Goal: Task Accomplishment & Management: Use online tool/utility

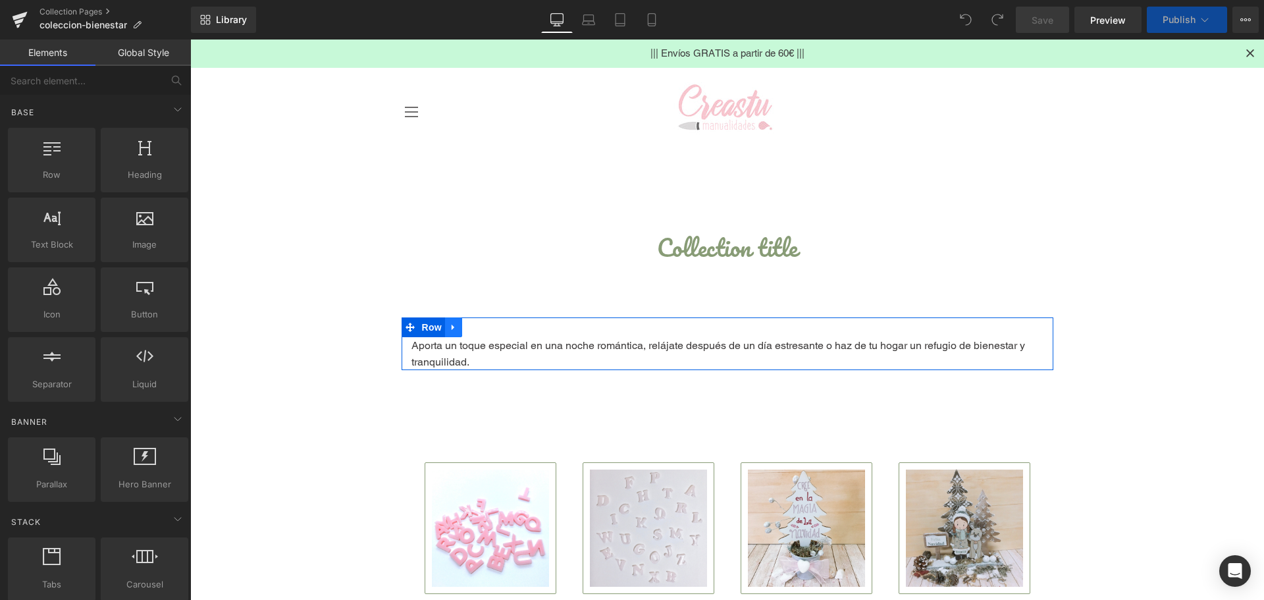
click at [449, 326] on icon at bounding box center [453, 328] width 9 height 10
click at [483, 328] on icon at bounding box center [487, 328] width 9 height 10
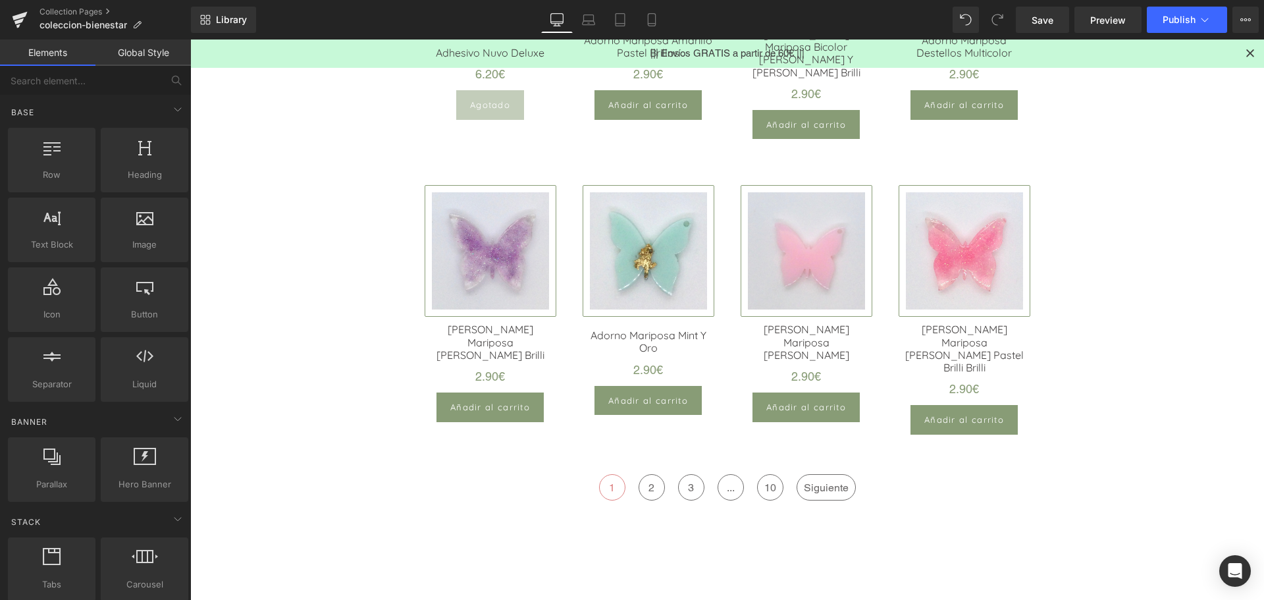
scroll to position [1317, 0]
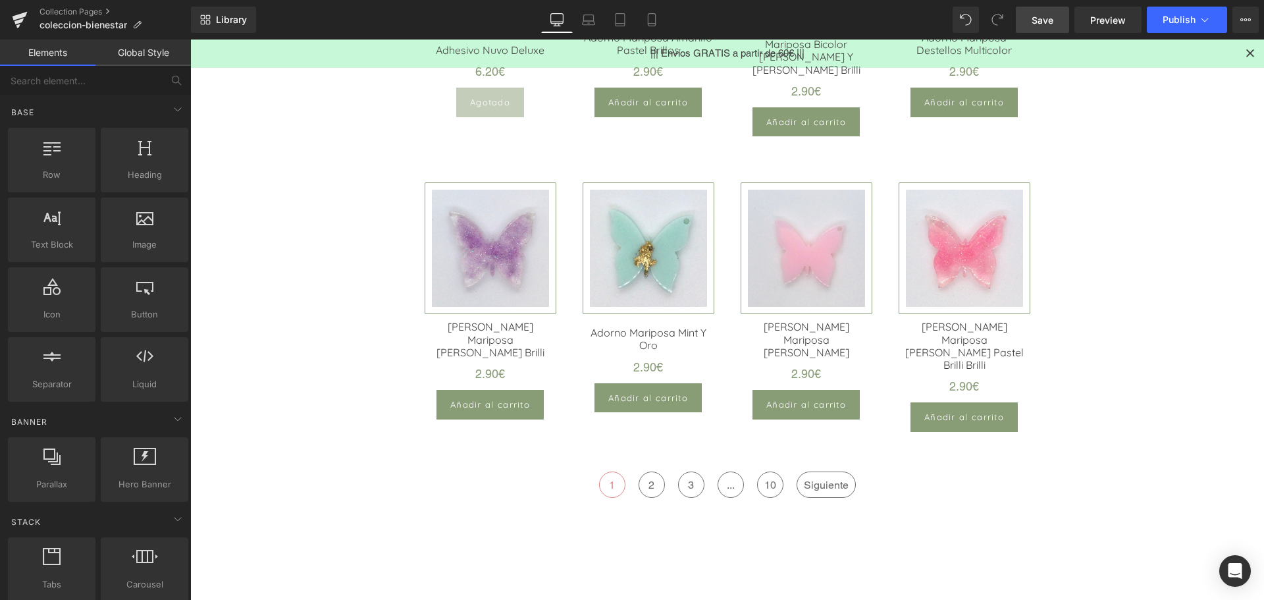
drag, startPoint x: 1046, startPoint y: 19, endPoint x: 814, endPoint y: 311, distance: 372.5
click at [1046, 19] on span "Save" at bounding box center [1043, 20] width 22 height 14
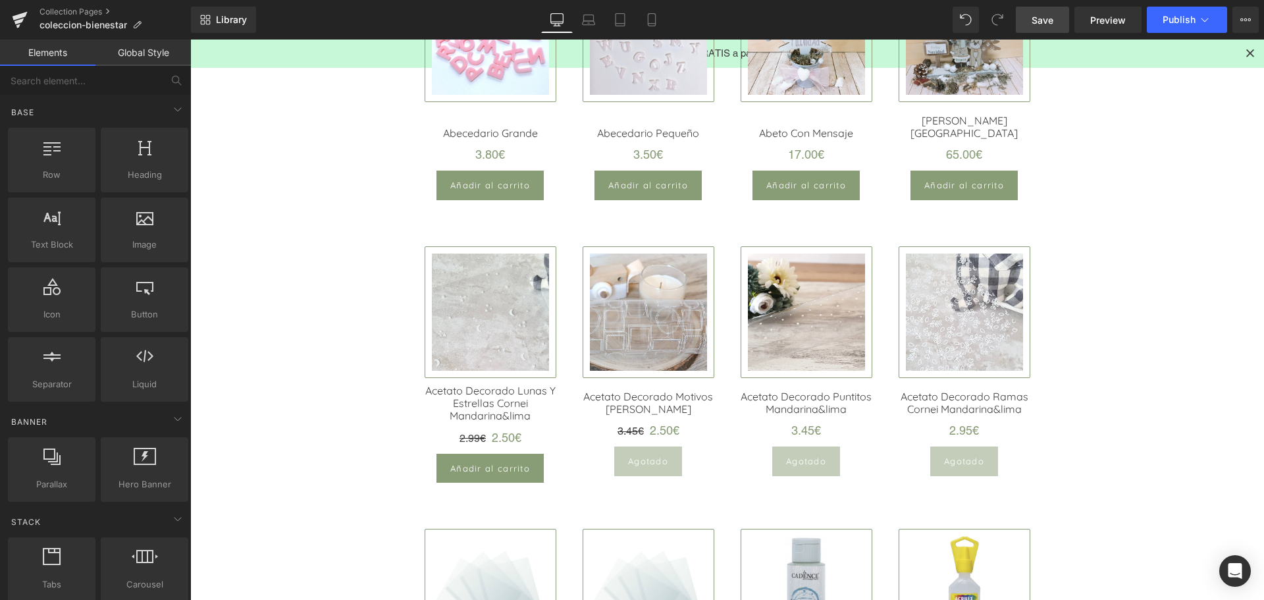
scroll to position [263, 0]
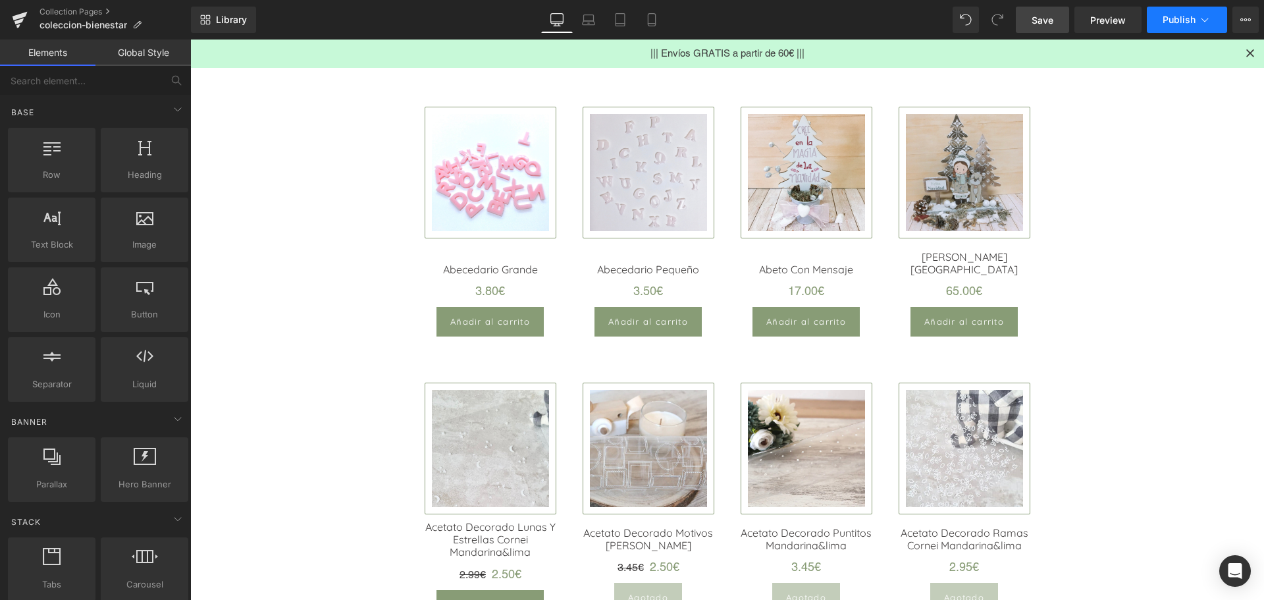
click at [1178, 11] on button "Publish" at bounding box center [1187, 20] width 80 height 26
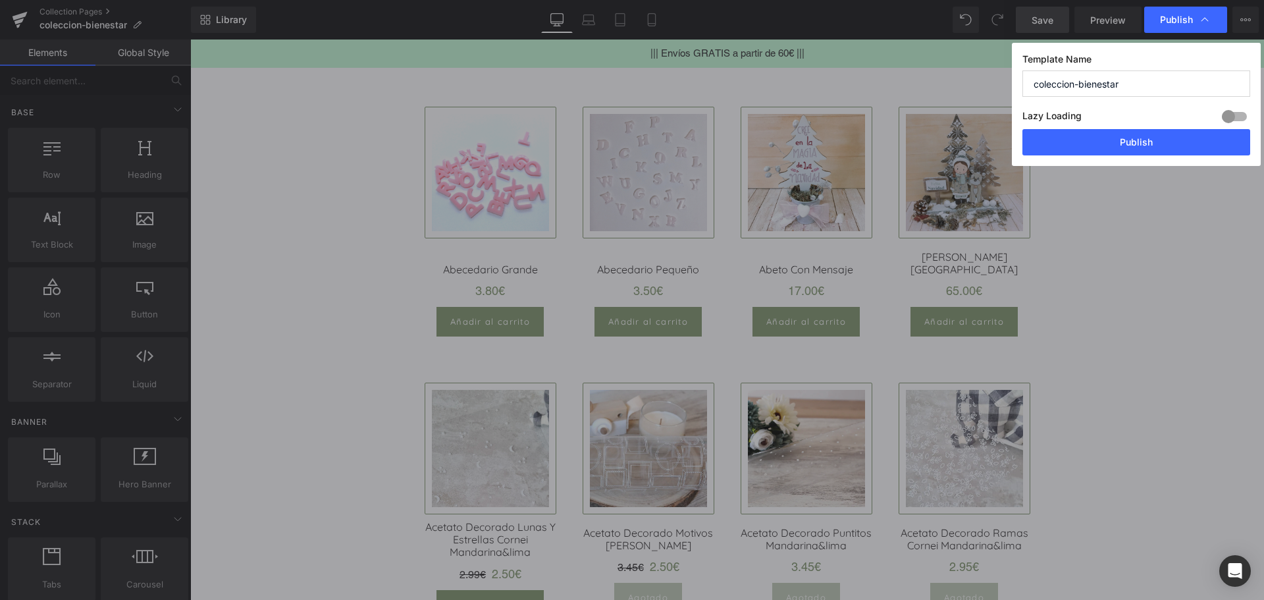
drag, startPoint x: 1091, startPoint y: 94, endPoint x: 862, endPoint y: 86, distance: 229.2
click at [862, 86] on div "Publish Template Name coleccion-bienestar Lazy Loading Build Upgrade plan to un…" at bounding box center [632, 300] width 1264 height 600
click at [1171, 143] on button "Publish" at bounding box center [1136, 142] width 228 height 26
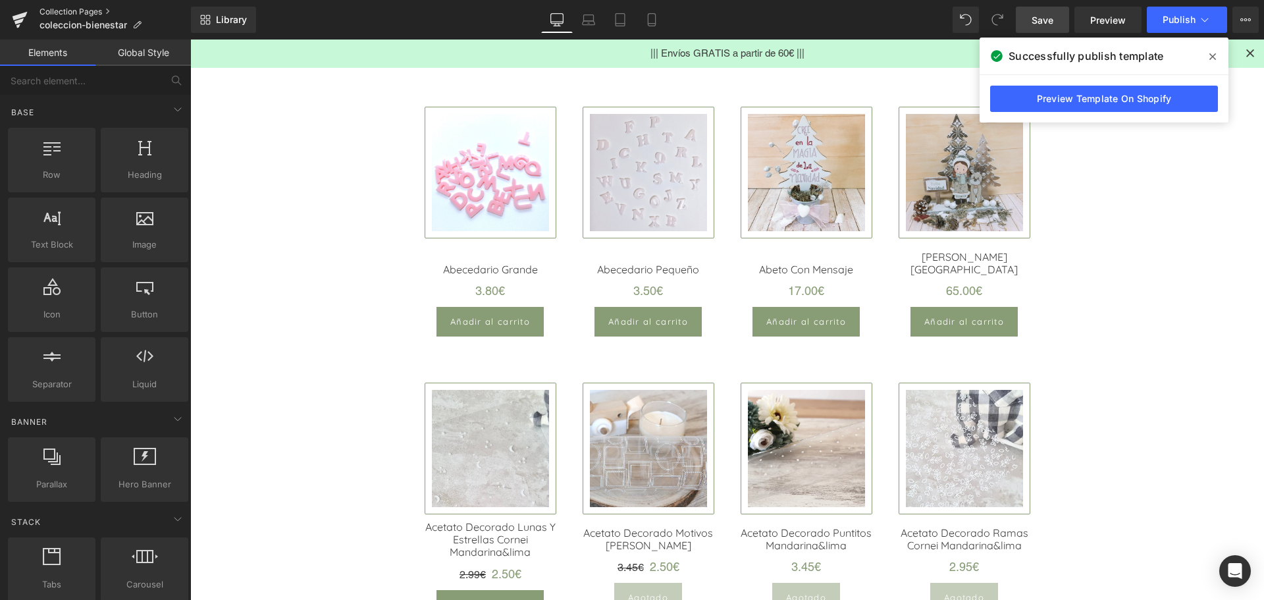
click at [82, 13] on link "Collection Pages" at bounding box center [114, 12] width 151 height 11
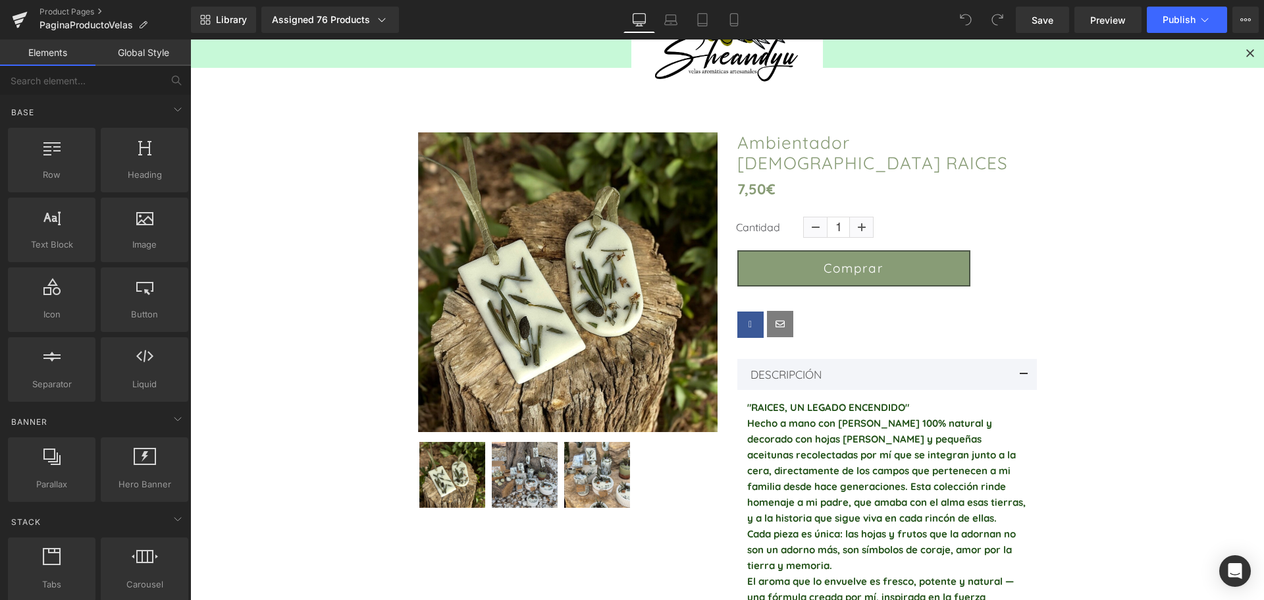
scroll to position [291, 0]
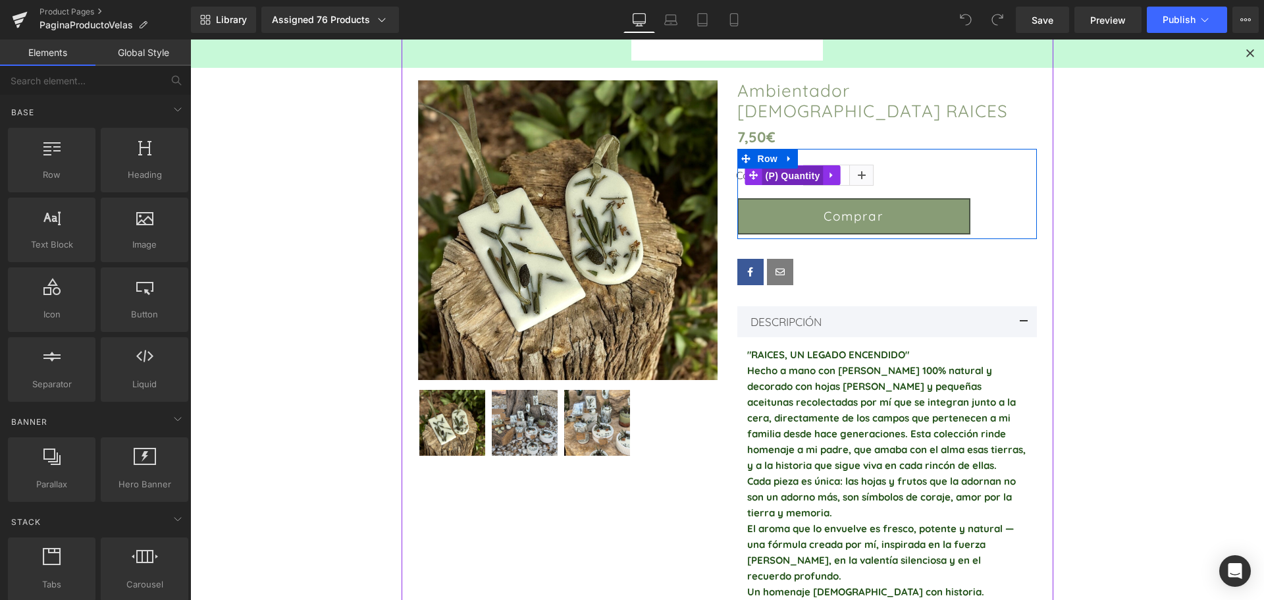
click at [801, 167] on span "(P) Quantity" at bounding box center [792, 176] width 61 height 20
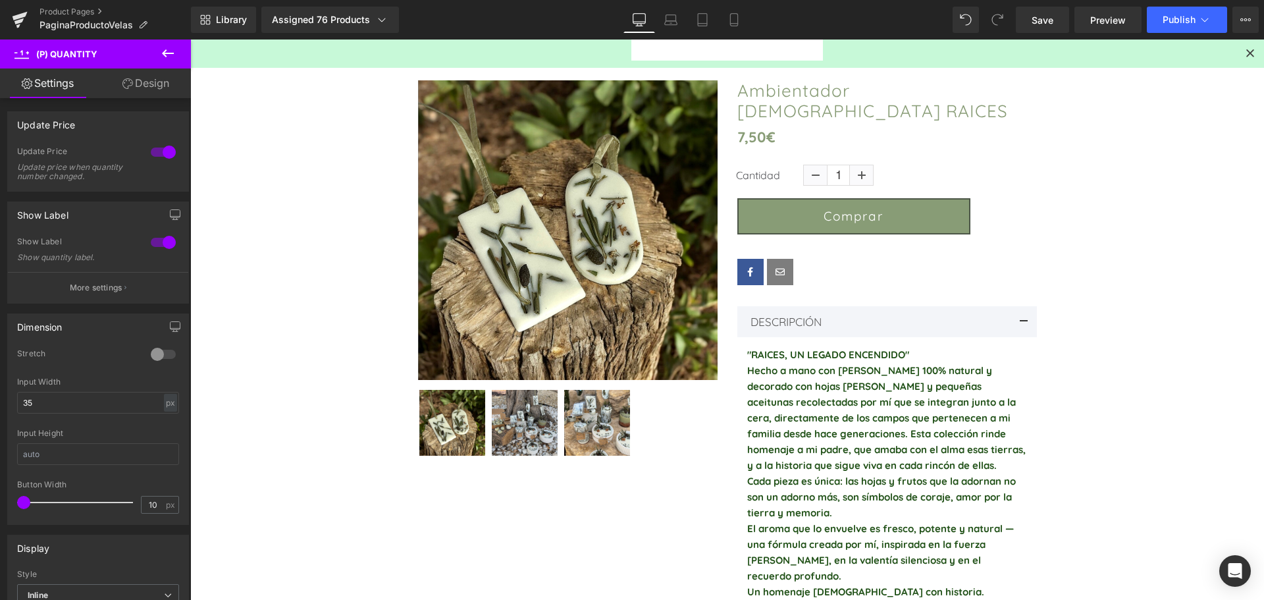
click at [166, 56] on icon at bounding box center [168, 53] width 12 height 8
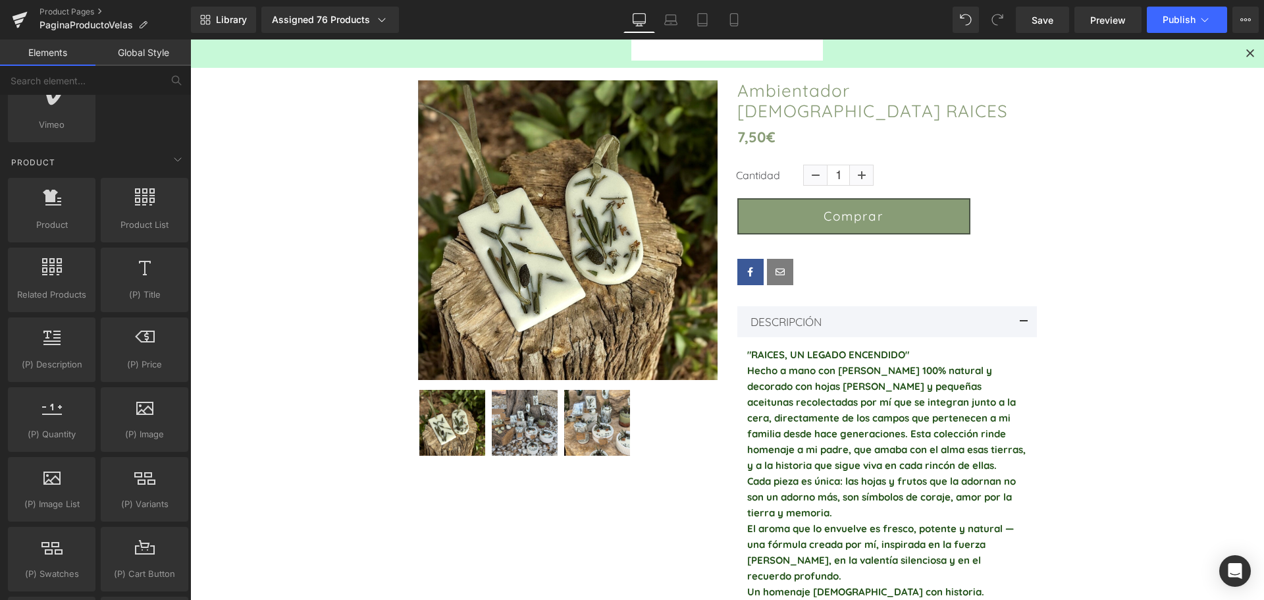
scroll to position [1053, 0]
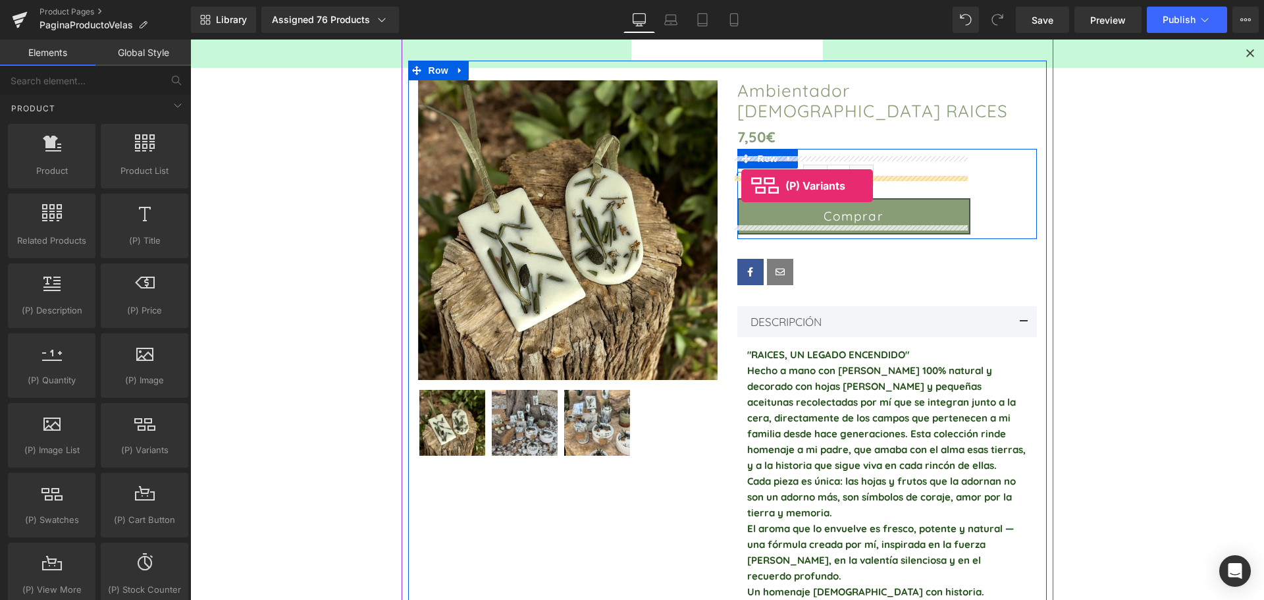
drag, startPoint x: 342, startPoint y: 478, endPoint x: 741, endPoint y: 186, distance: 494.5
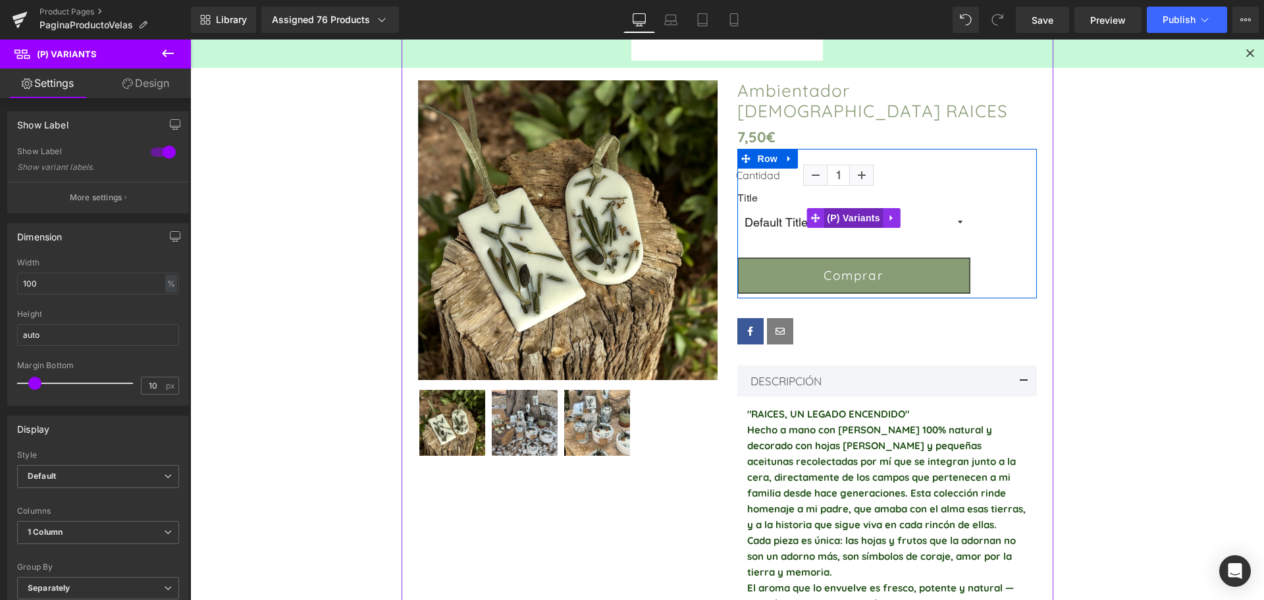
click at [854, 209] on span "(P) Variants" at bounding box center [853, 218] width 60 height 20
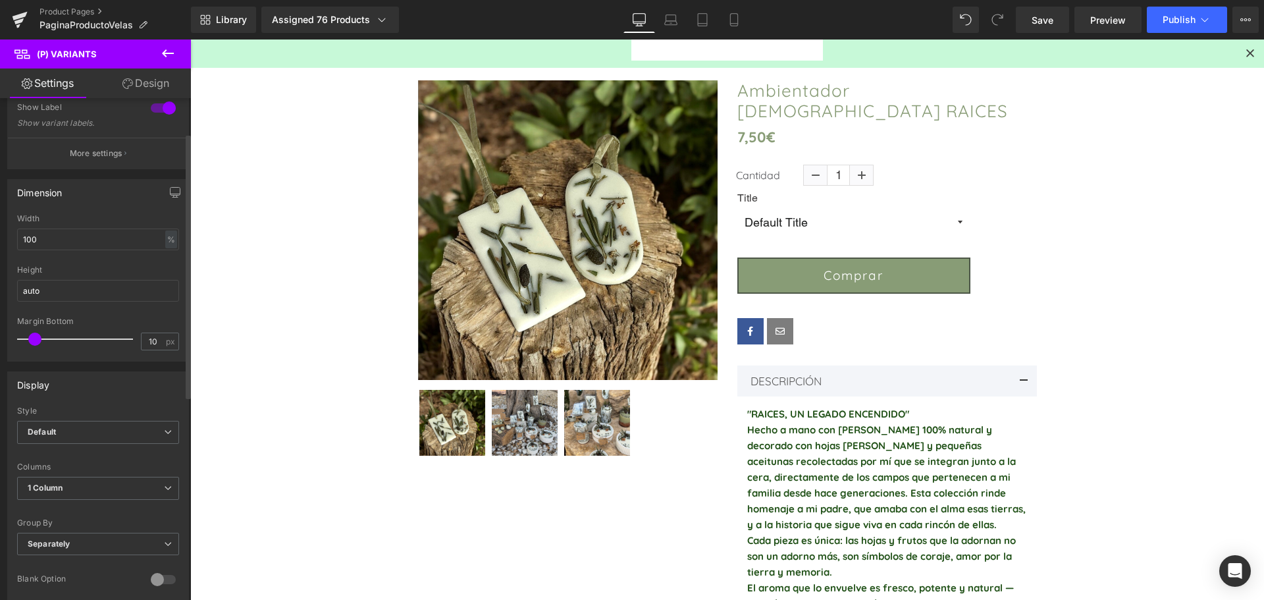
scroll to position [66, 0]
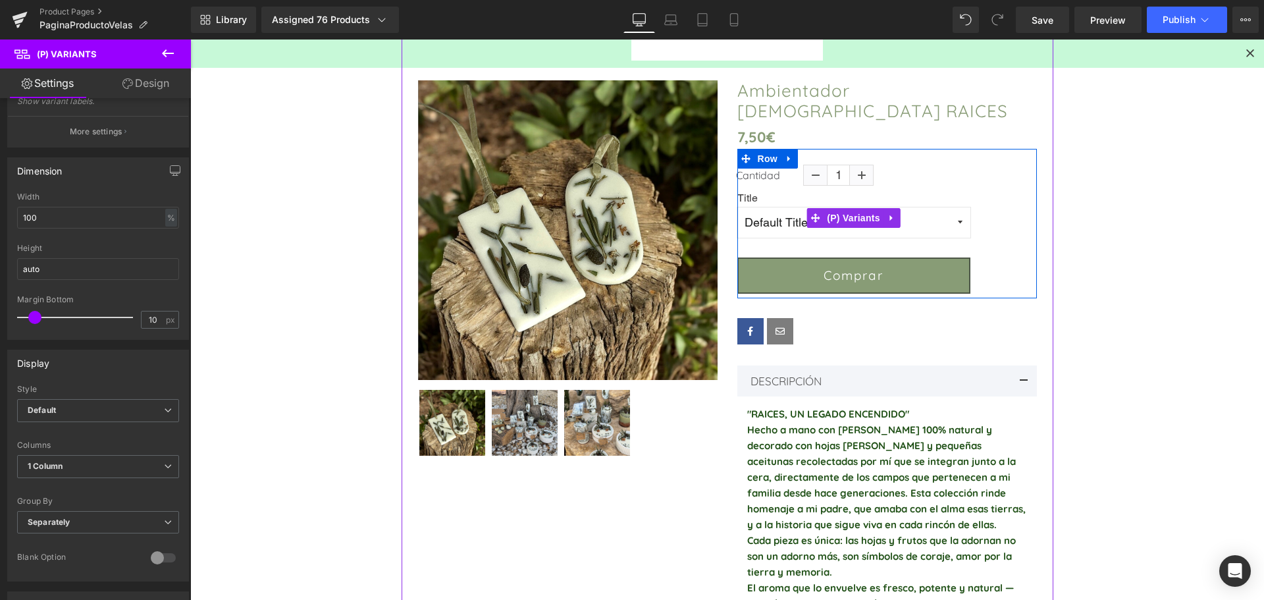
click at [770, 213] on select "Default Title" at bounding box center [853, 222] width 233 height 30
click at [760, 208] on select "Default Title" at bounding box center [853, 222] width 233 height 30
click at [741, 192] on label "Title" at bounding box center [853, 200] width 233 height 16
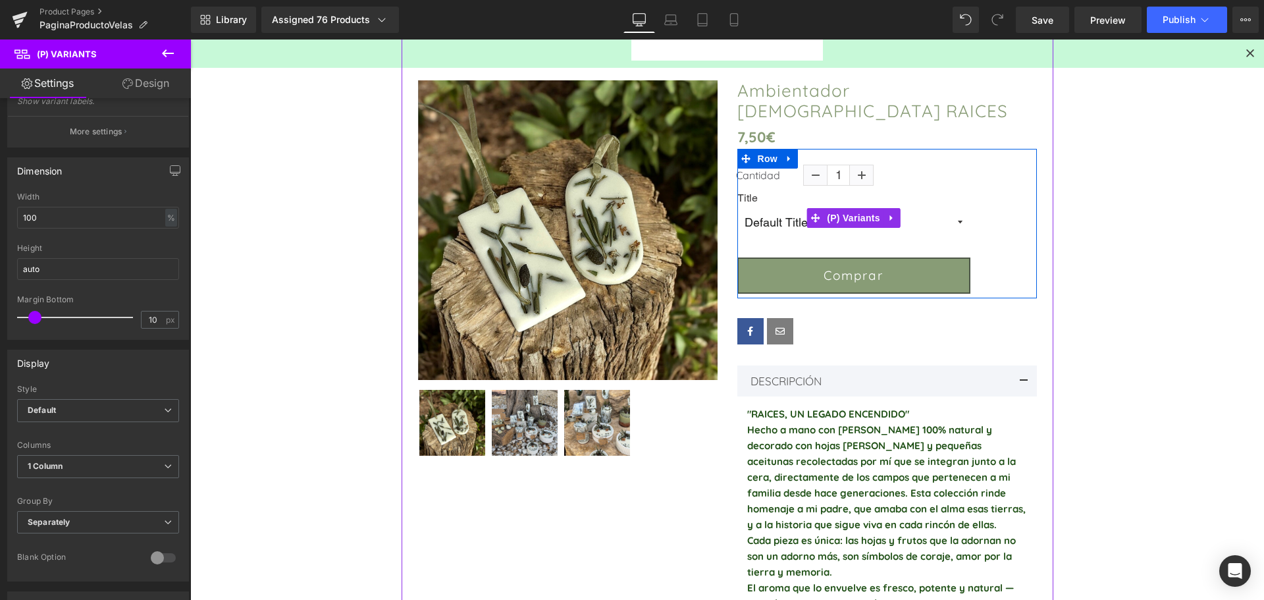
click at [741, 192] on label "Title" at bounding box center [853, 200] width 233 height 16
click at [765, 214] on select "Default Title" at bounding box center [853, 222] width 233 height 30
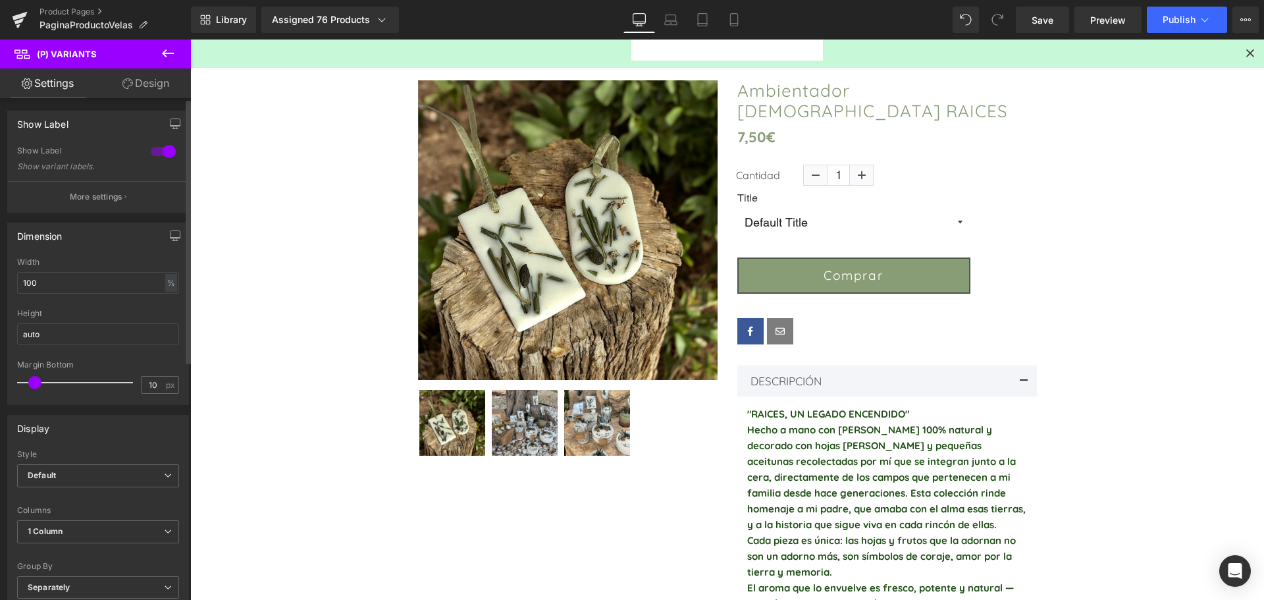
scroll to position [0, 0]
click at [1174, 25] on button "Publish" at bounding box center [1187, 20] width 80 height 26
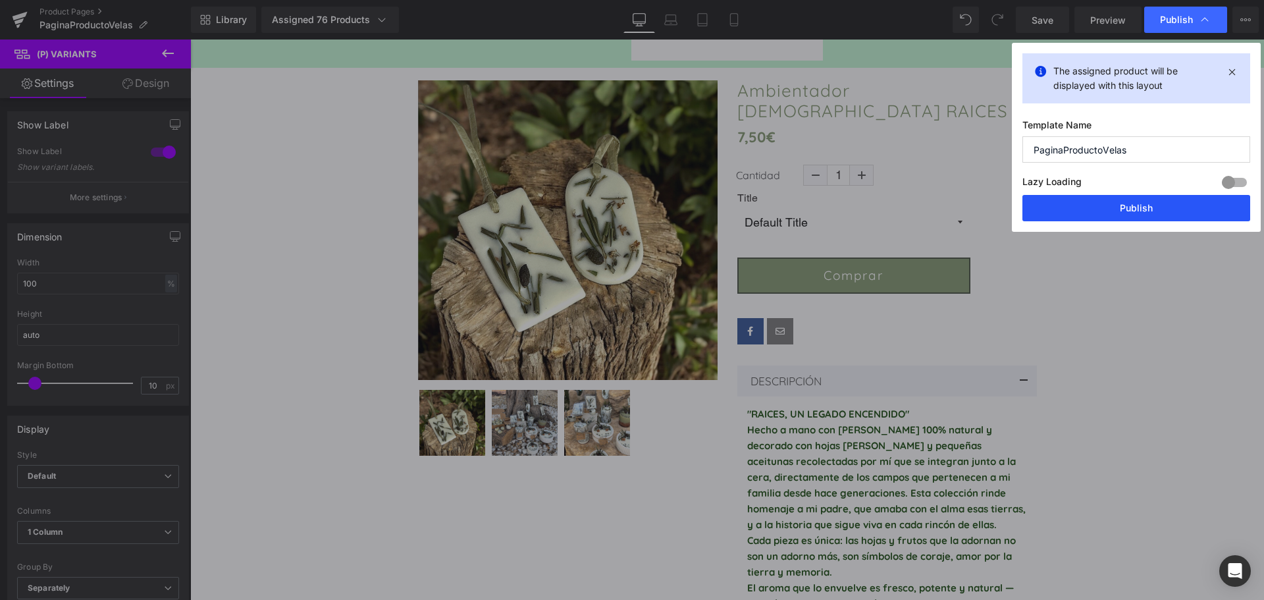
click at [1119, 195] on button "Publish" at bounding box center [1136, 208] width 228 height 26
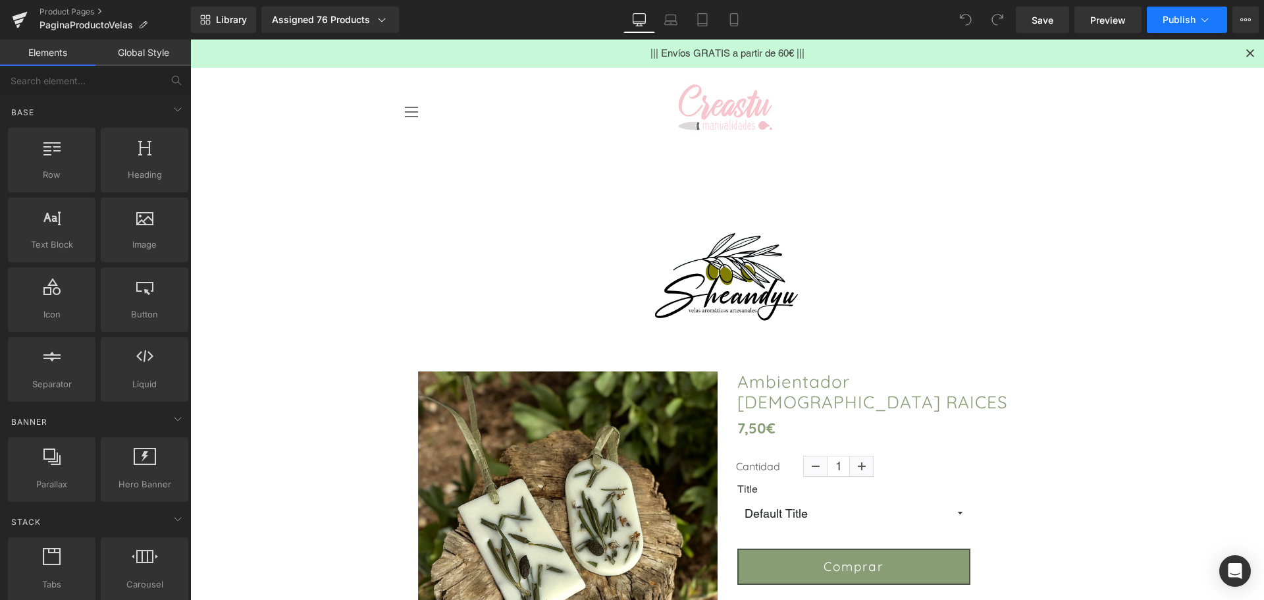
click at [1170, 11] on button "Publish" at bounding box center [1187, 20] width 80 height 26
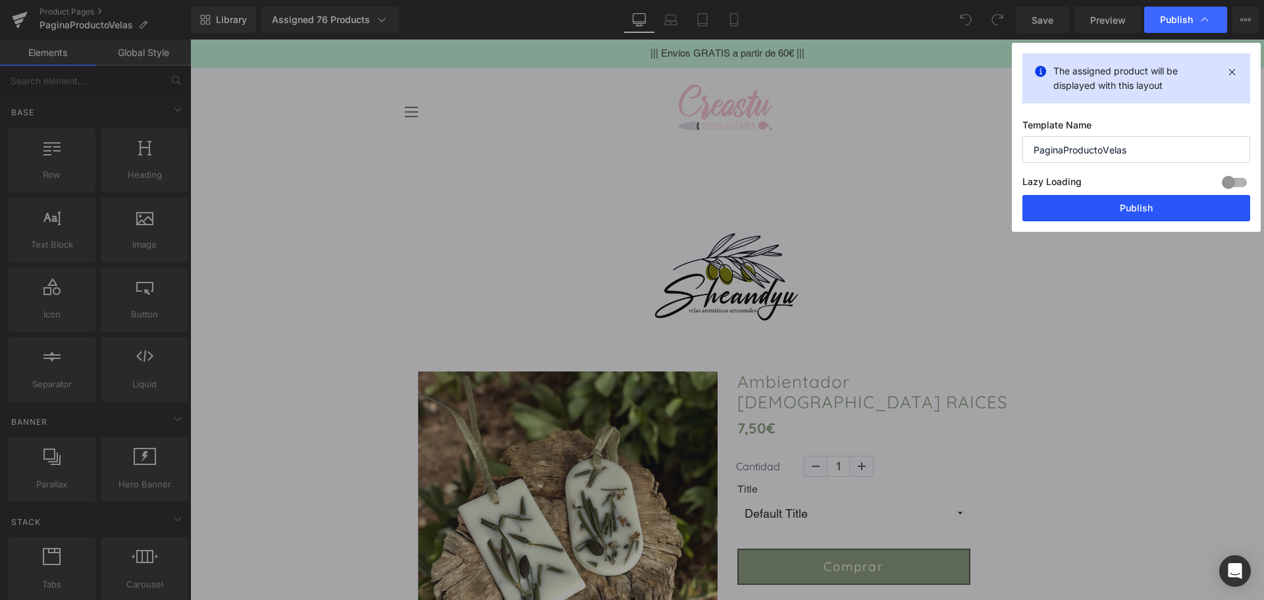
click at [1141, 213] on button "Publish" at bounding box center [1136, 208] width 228 height 26
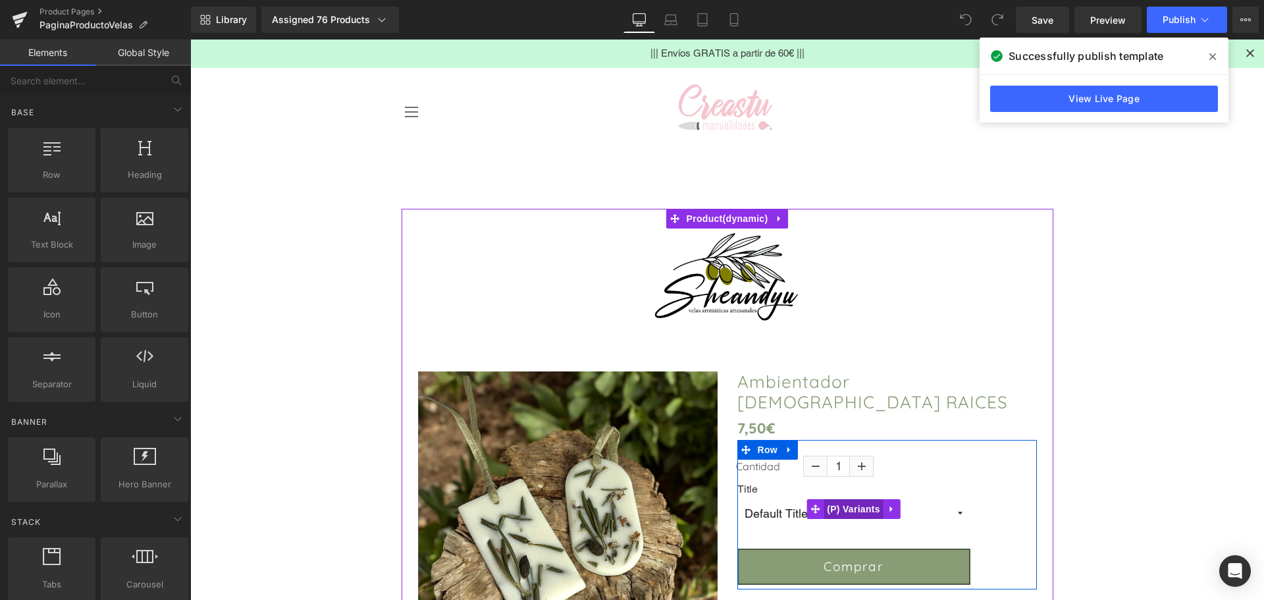
click at [845, 504] on span "(P) Variants" at bounding box center [853, 509] width 60 height 20
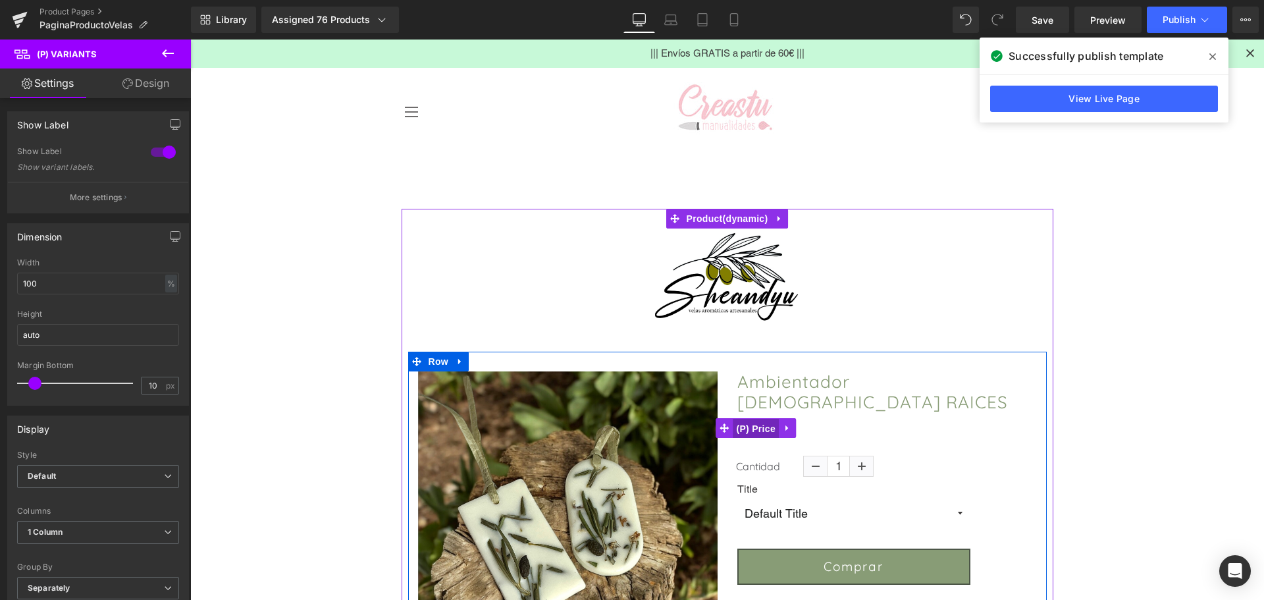
click at [749, 419] on span "(P) Price" at bounding box center [756, 429] width 46 height 20
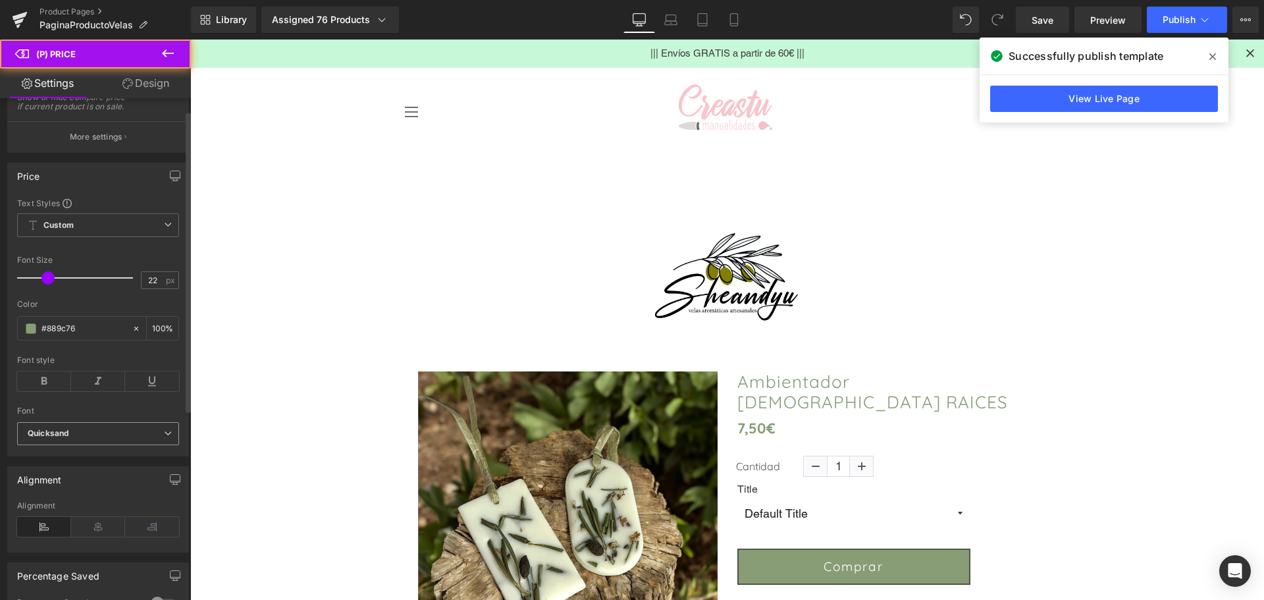
scroll to position [132, 0]
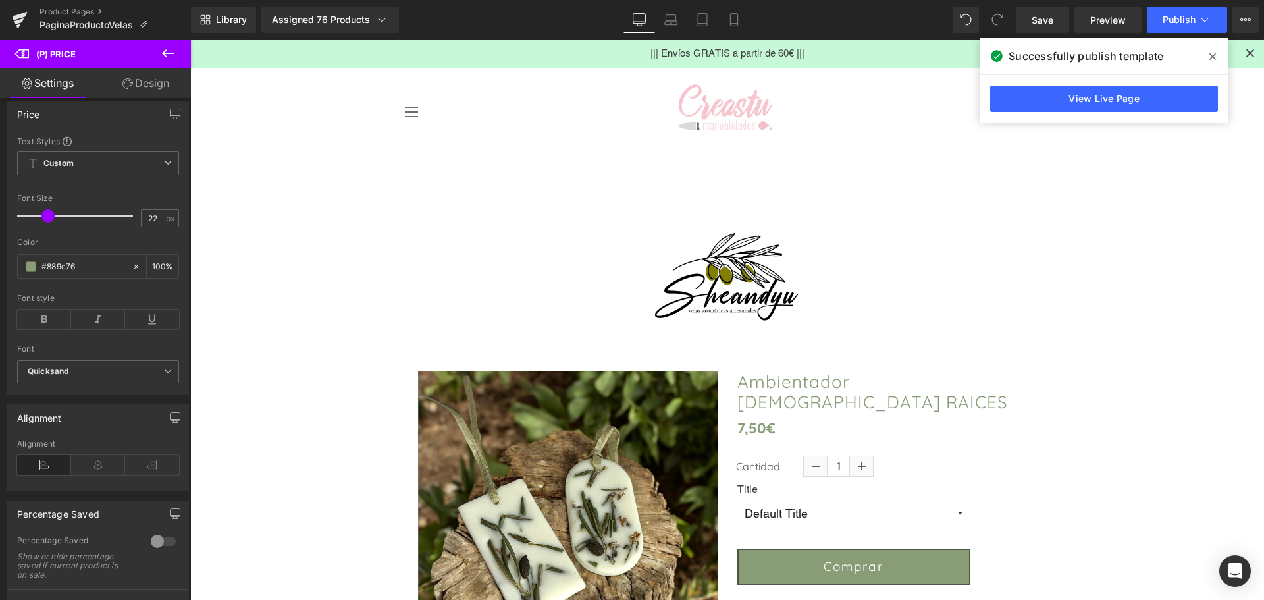
drag, startPoint x: 24, startPoint y: 272, endPoint x: -12, endPoint y: 267, distance: 36.5
click at [0, 267] on html "(P) Price You are previewing how the will restyle your page. You can not edit E…" at bounding box center [632, 300] width 1264 height 600
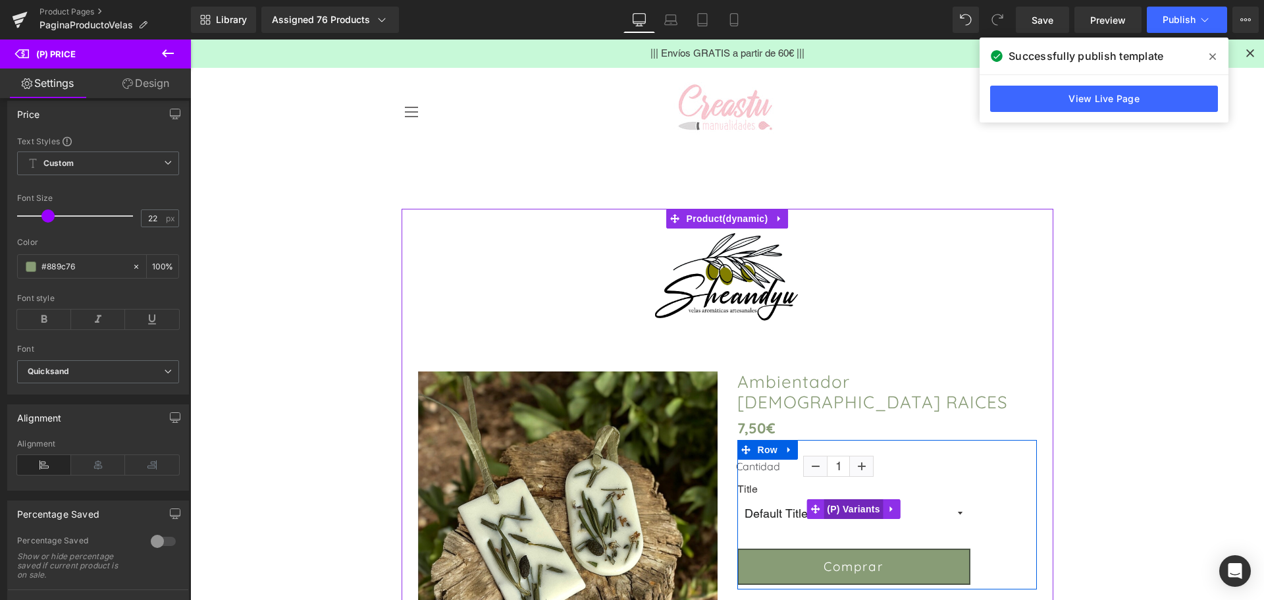
click at [851, 502] on span "(P) Variants" at bounding box center [853, 509] width 60 height 20
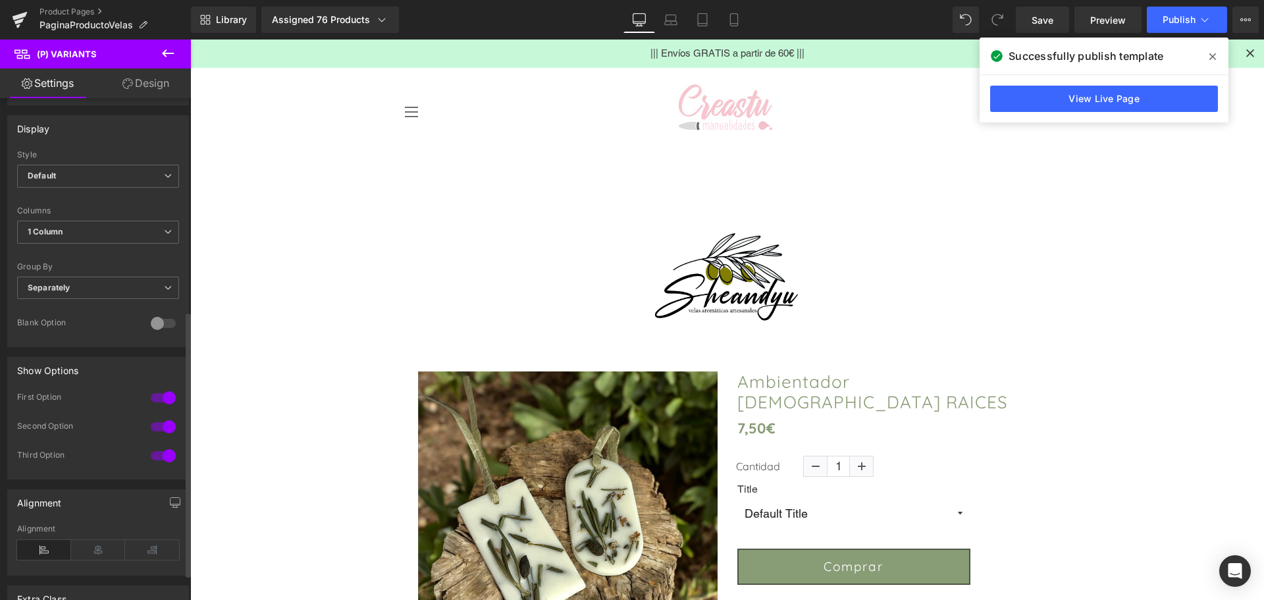
scroll to position [254, 0]
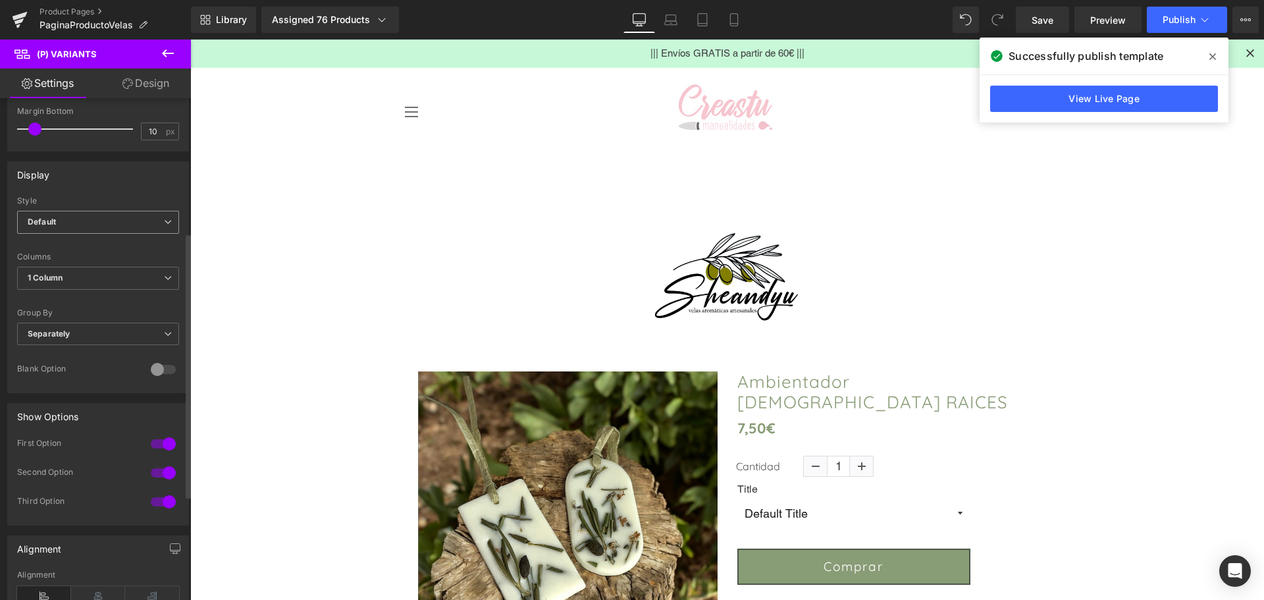
click at [61, 218] on span "Default" at bounding box center [98, 222] width 162 height 23
click at [61, 218] on span "Default" at bounding box center [95, 222] width 157 height 23
click at [75, 280] on span "1 Column" at bounding box center [98, 278] width 162 height 23
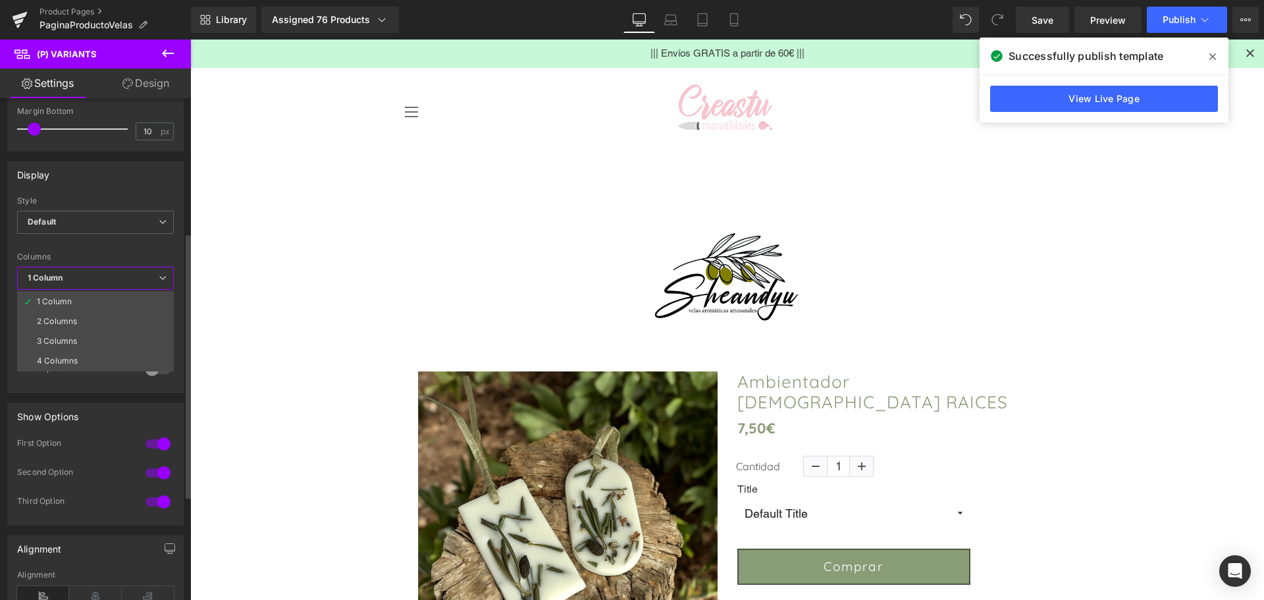
click at [75, 280] on span "1 Column" at bounding box center [95, 278] width 157 height 23
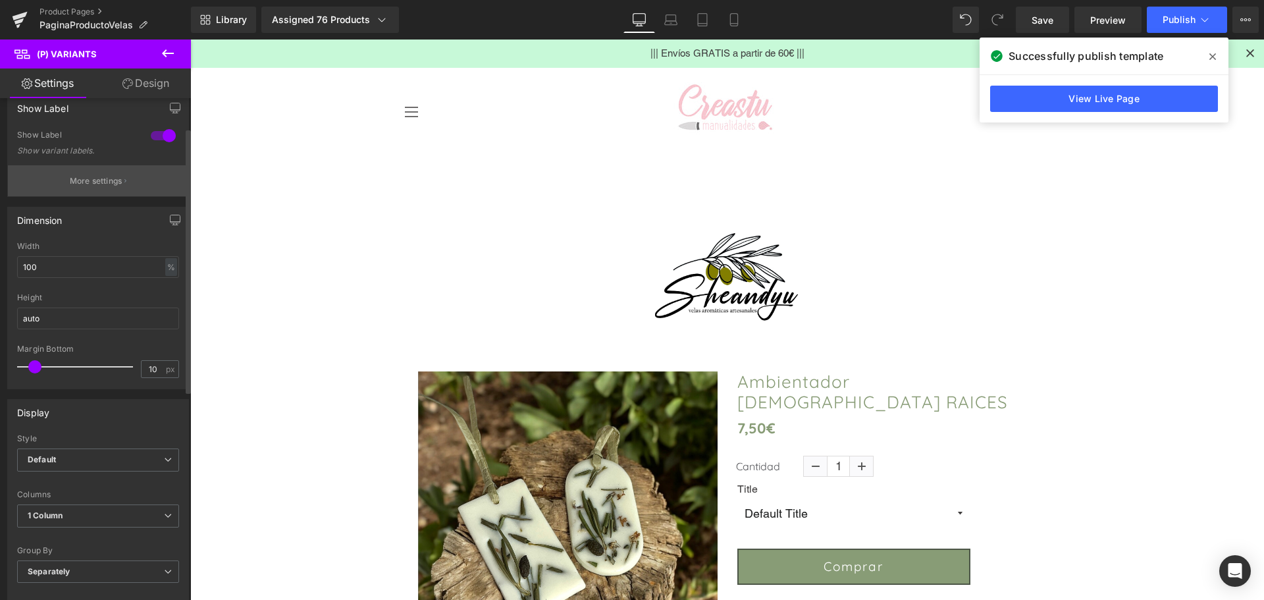
scroll to position [0, 0]
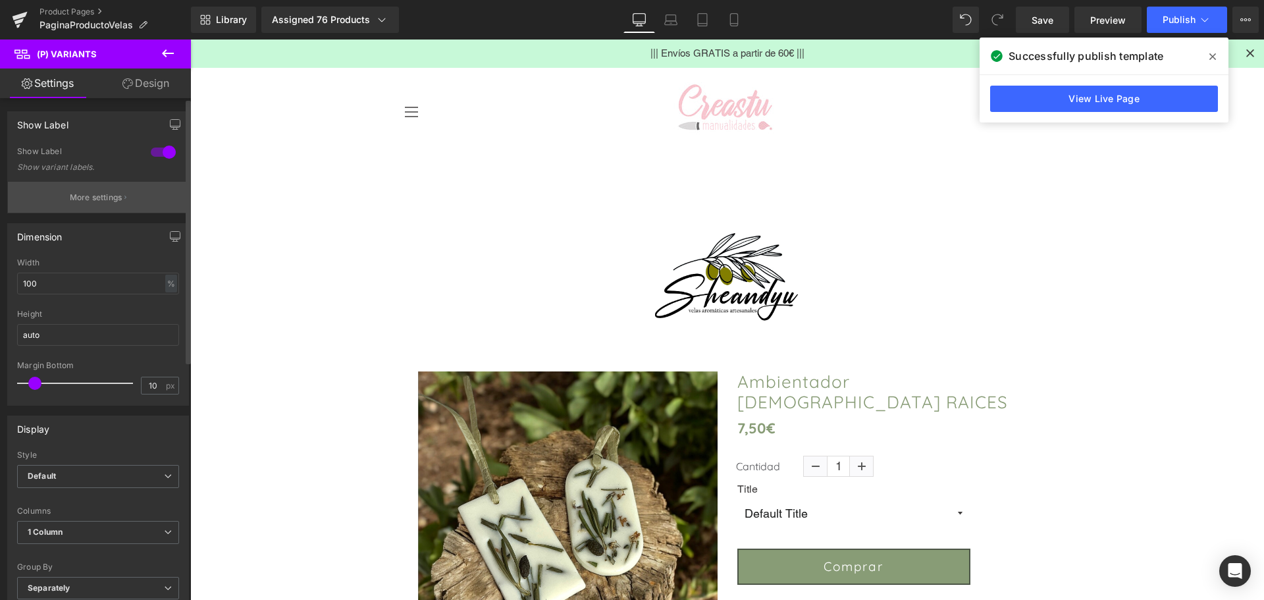
click at [76, 197] on p "More settings" at bounding box center [96, 198] width 53 height 12
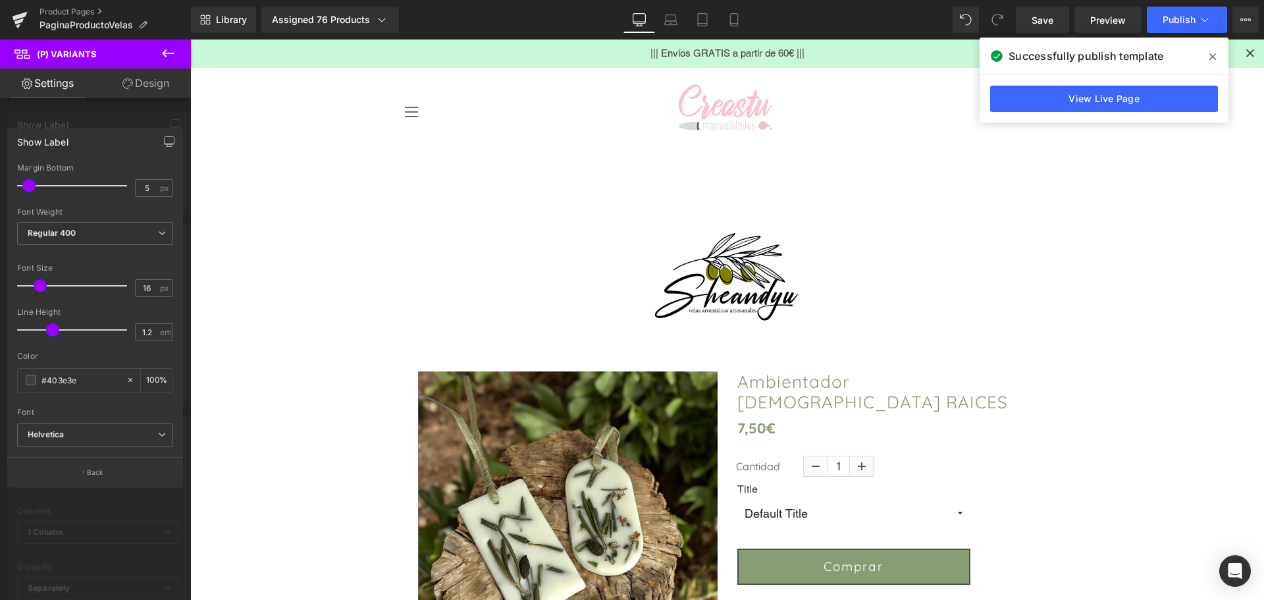
drag, startPoint x: 84, startPoint y: 384, endPoint x: -1, endPoint y: 367, distance: 87.4
click at [0, 367] on html "(P) Variants You are previewing how the will restyle your page. You can not edi…" at bounding box center [632, 300] width 1264 height 600
paste input "889c76"
type input "#889c76"
click at [91, 438] on b "Helvetica" at bounding box center [93, 434] width 130 height 11
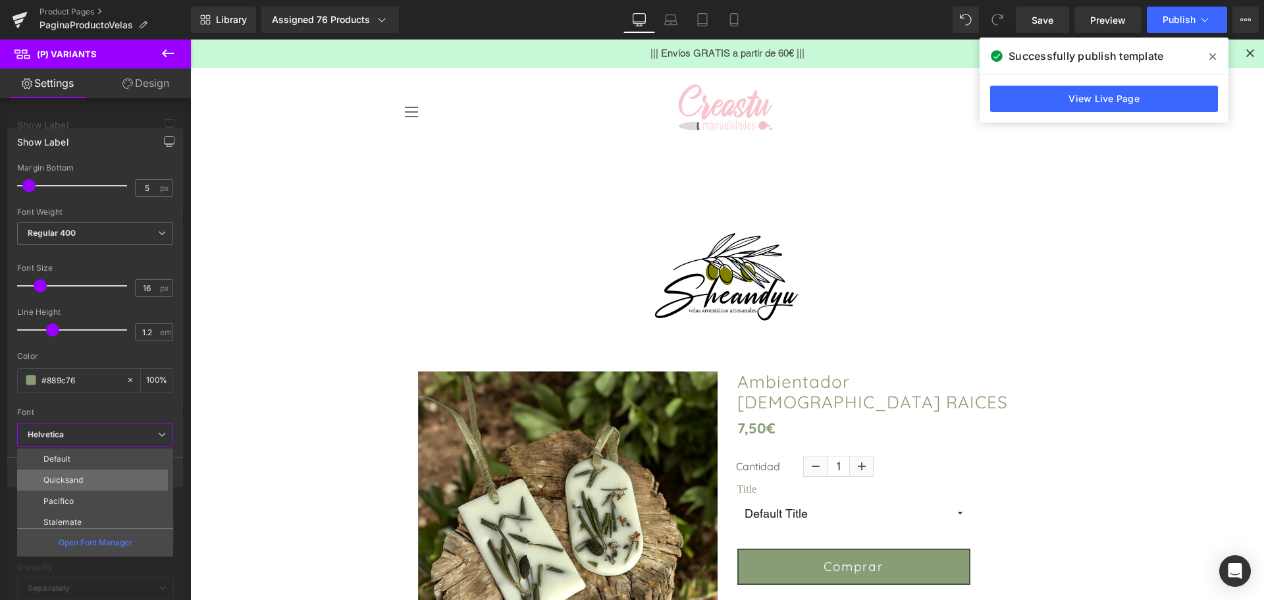
click at [95, 471] on li "Quicksand" at bounding box center [98, 479] width 162 height 21
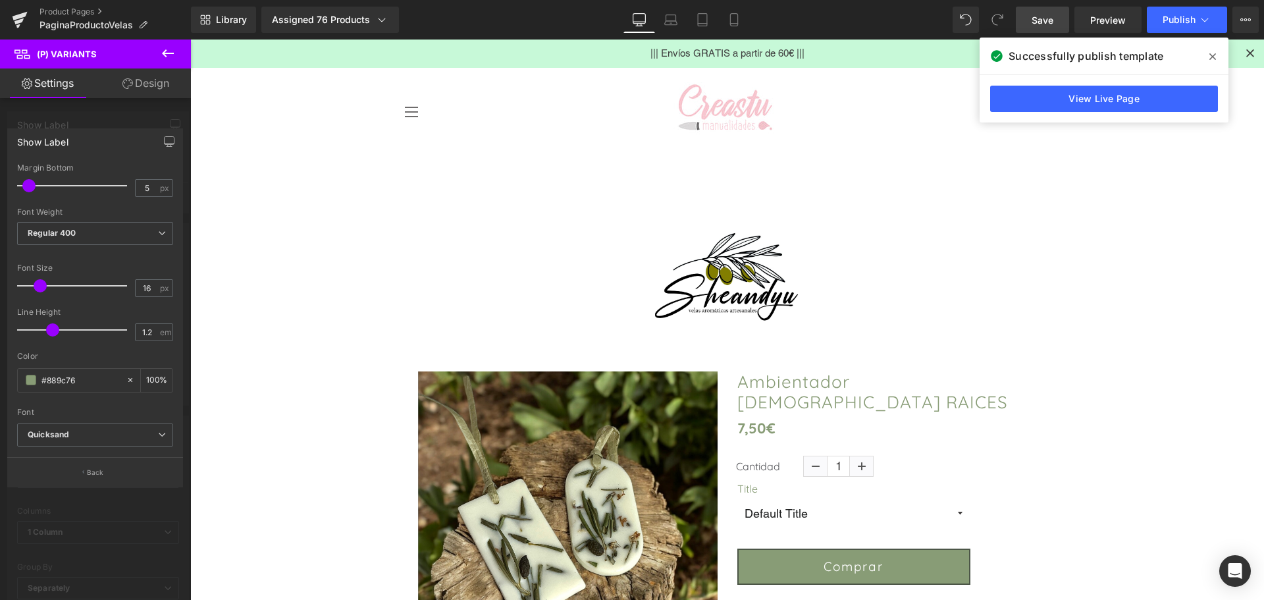
click at [1040, 22] on span "Save" at bounding box center [1043, 20] width 22 height 14
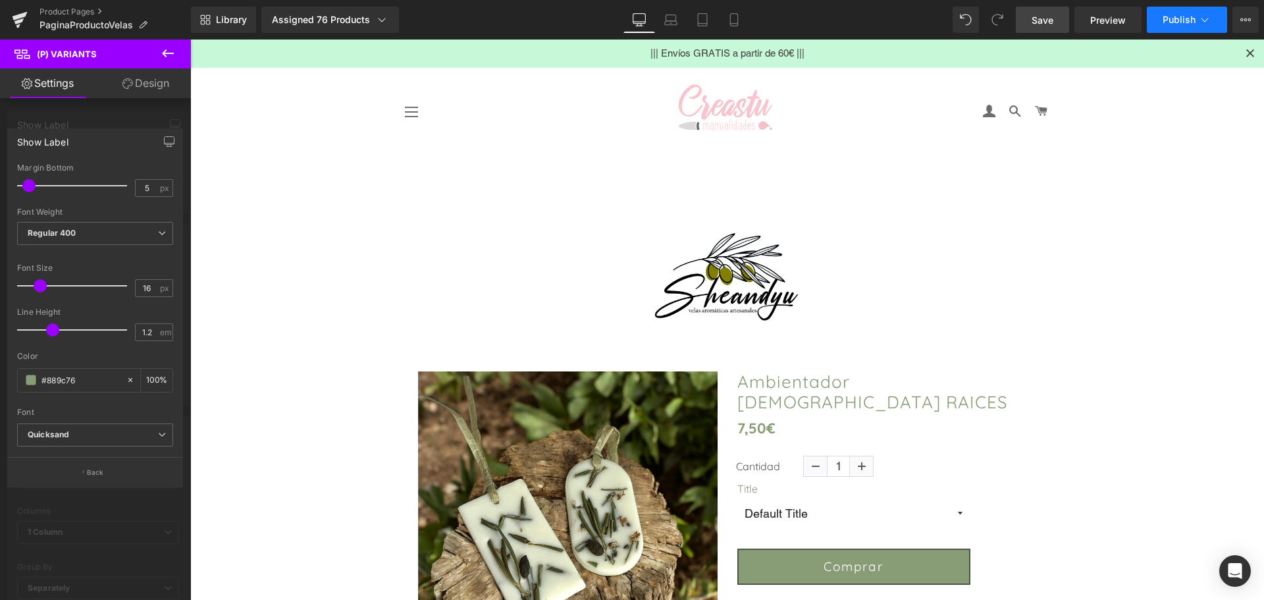
click at [1209, 24] on icon at bounding box center [1204, 19] width 13 height 13
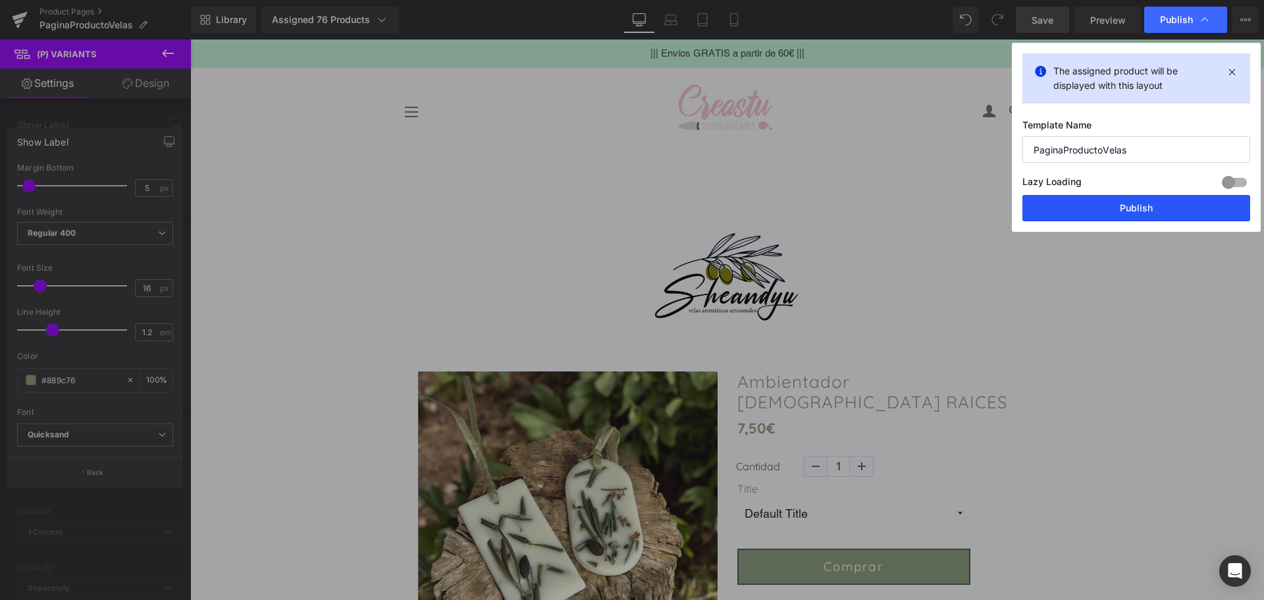
click at [1159, 214] on button "Publish" at bounding box center [1136, 208] width 228 height 26
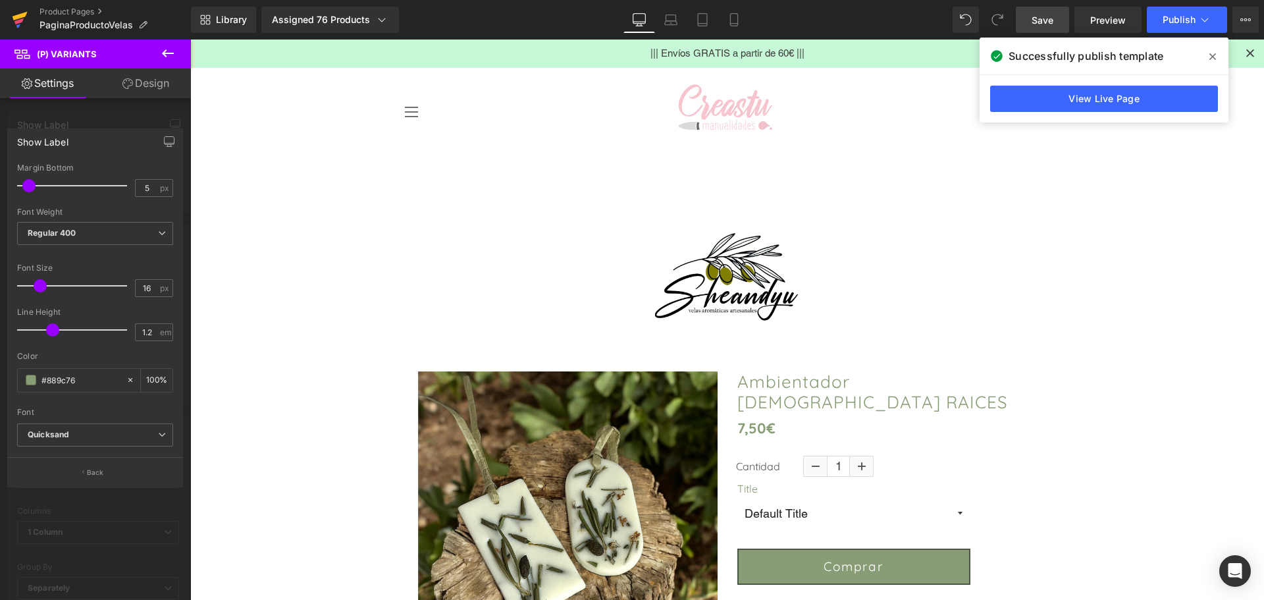
click at [20, 18] on icon at bounding box center [20, 19] width 16 height 33
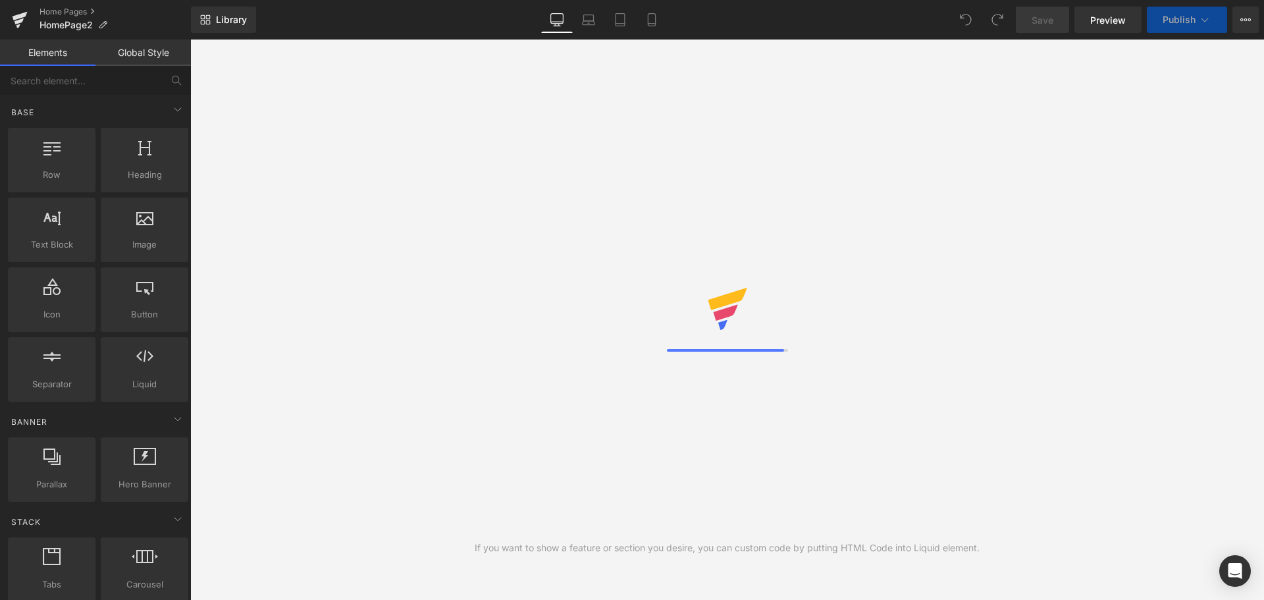
drag, startPoint x: 0, startPoint y: 0, endPoint x: 651, endPoint y: 17, distance: 651.2
click at [653, 18] on icon at bounding box center [651, 19] width 13 height 13
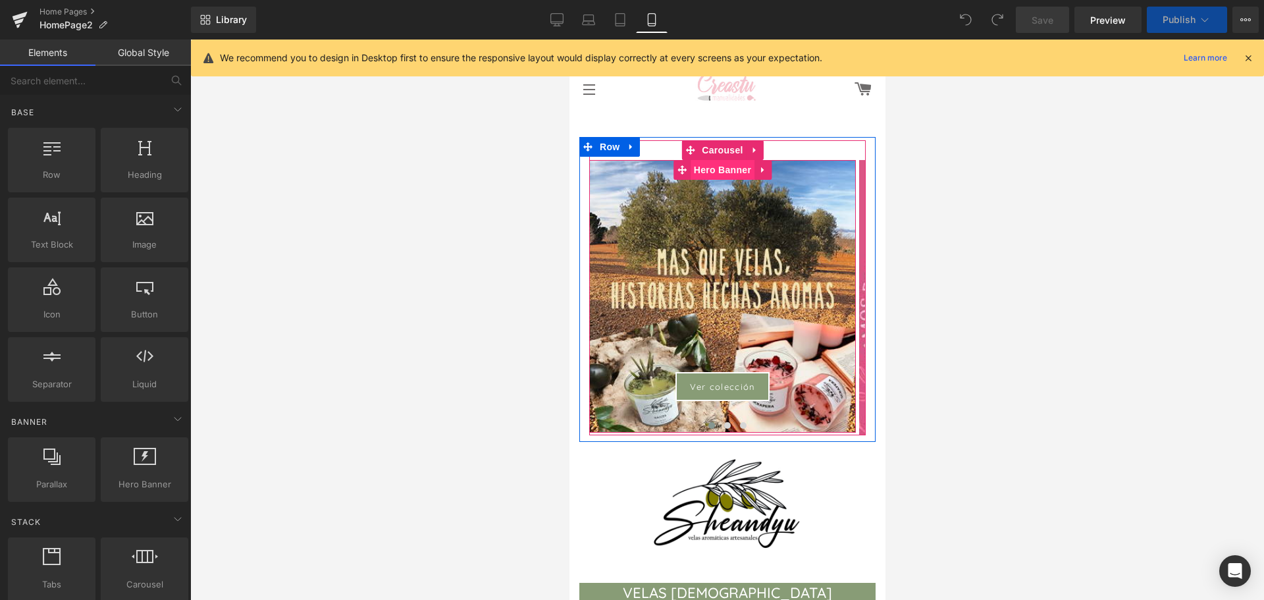
click at [725, 168] on span "Hero Banner" at bounding box center [722, 170] width 64 height 20
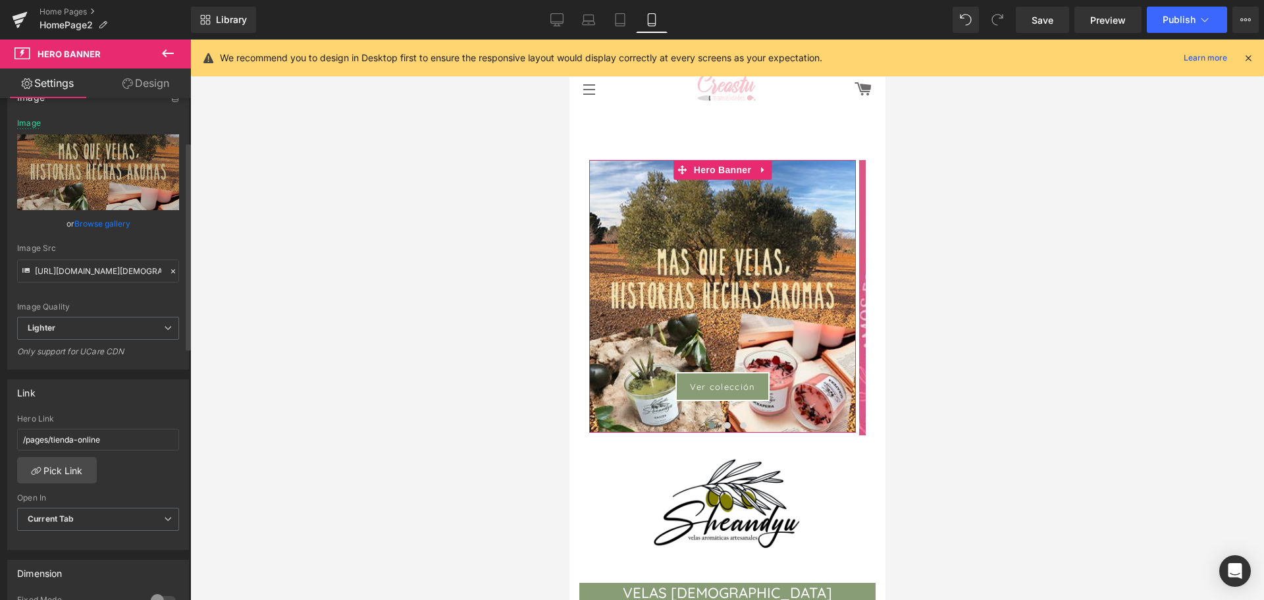
scroll to position [132, 0]
click at [51, 469] on link "Pick Link" at bounding box center [57, 469] width 80 height 26
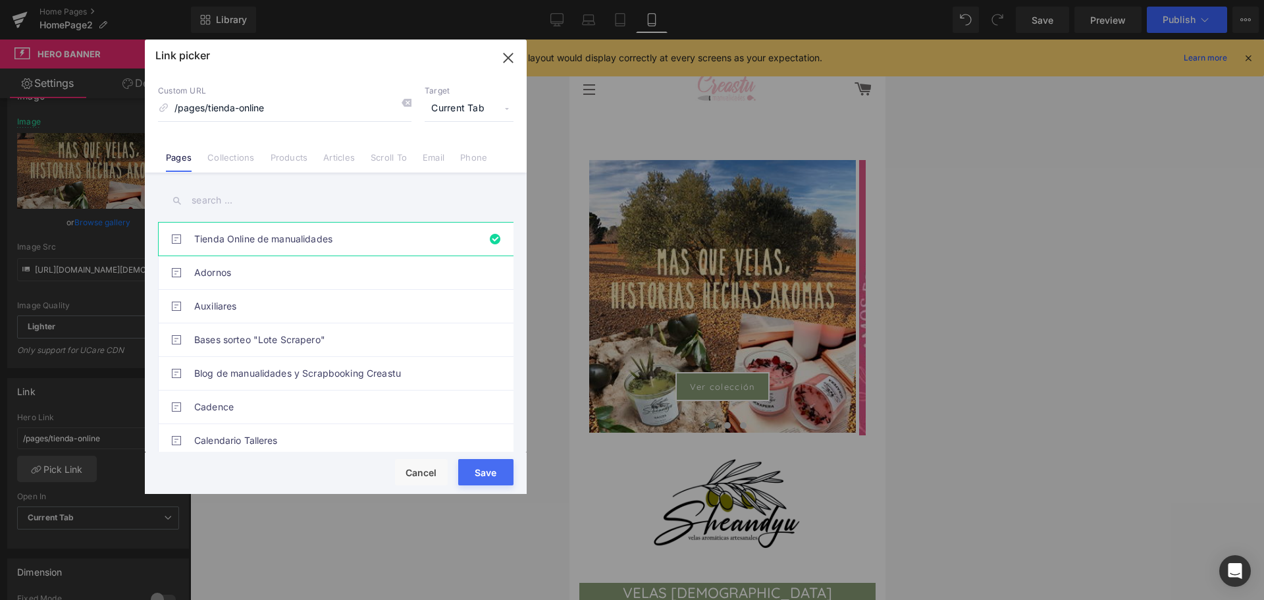
click at [215, 204] on input "text" at bounding box center [335, 201] width 355 height 30
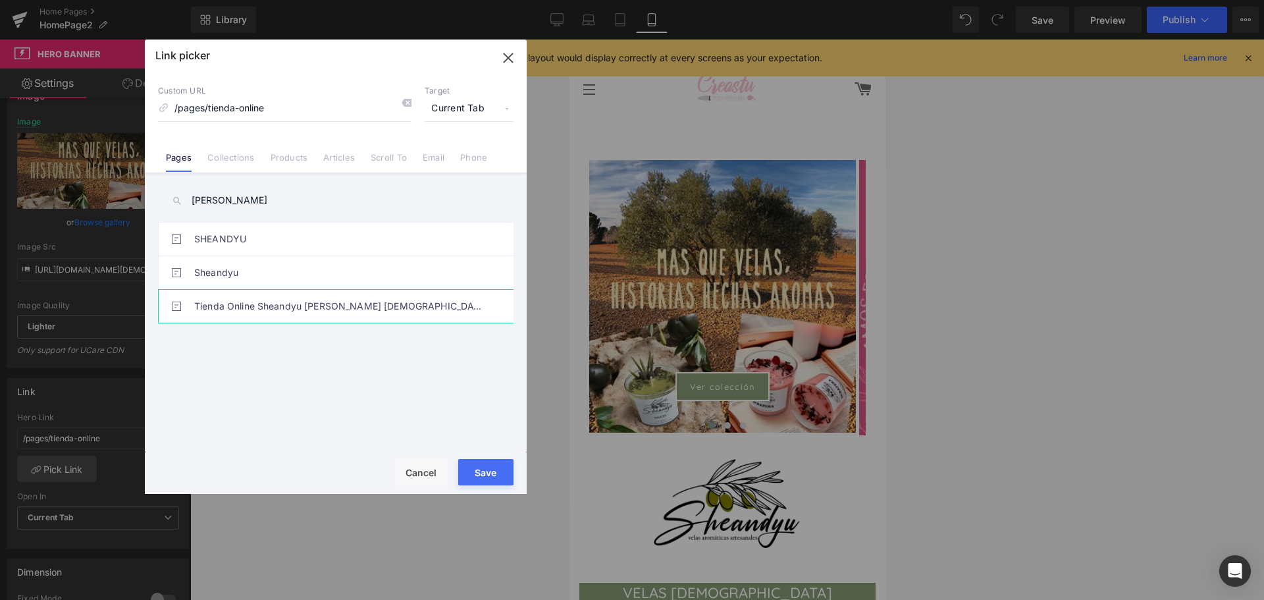
type input "[PERSON_NAME]"
drag, startPoint x: 210, startPoint y: 315, endPoint x: 305, endPoint y: 386, distance: 118.5
click at [210, 315] on link "Tienda Online Sheandyu [PERSON_NAME] [DEMOGRAPHIC_DATA] Artesanales" at bounding box center [339, 306] width 290 height 33
click at [485, 484] on button "Save" at bounding box center [485, 472] width 55 height 26
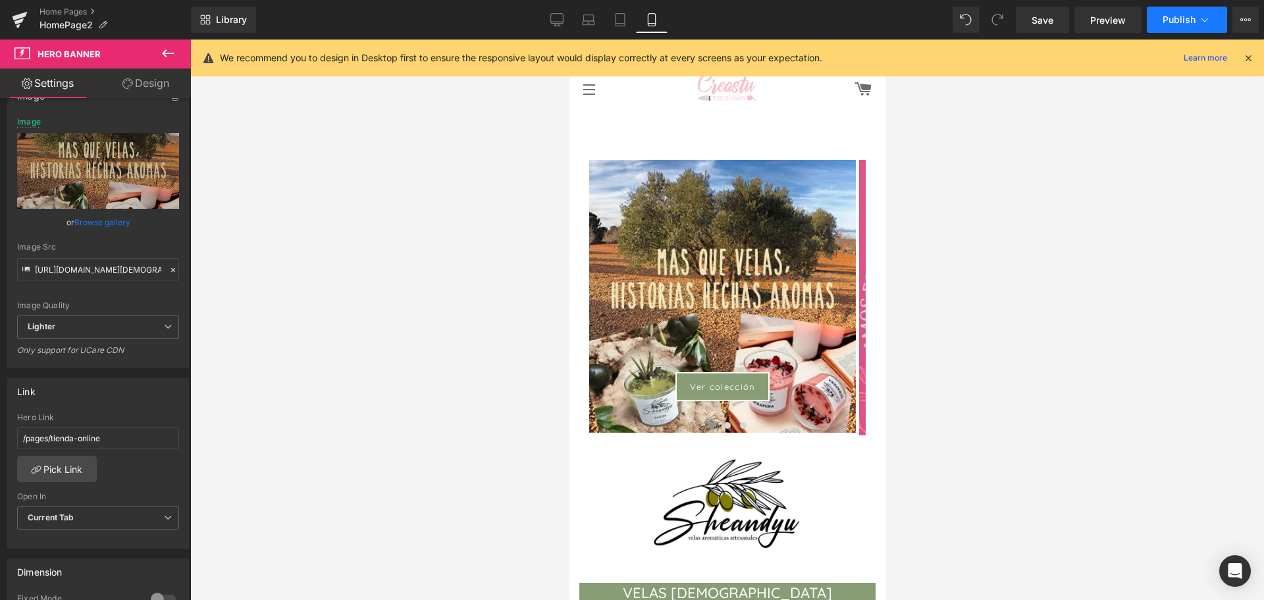
click at [1176, 20] on span "Publish" at bounding box center [1178, 19] width 33 height 11
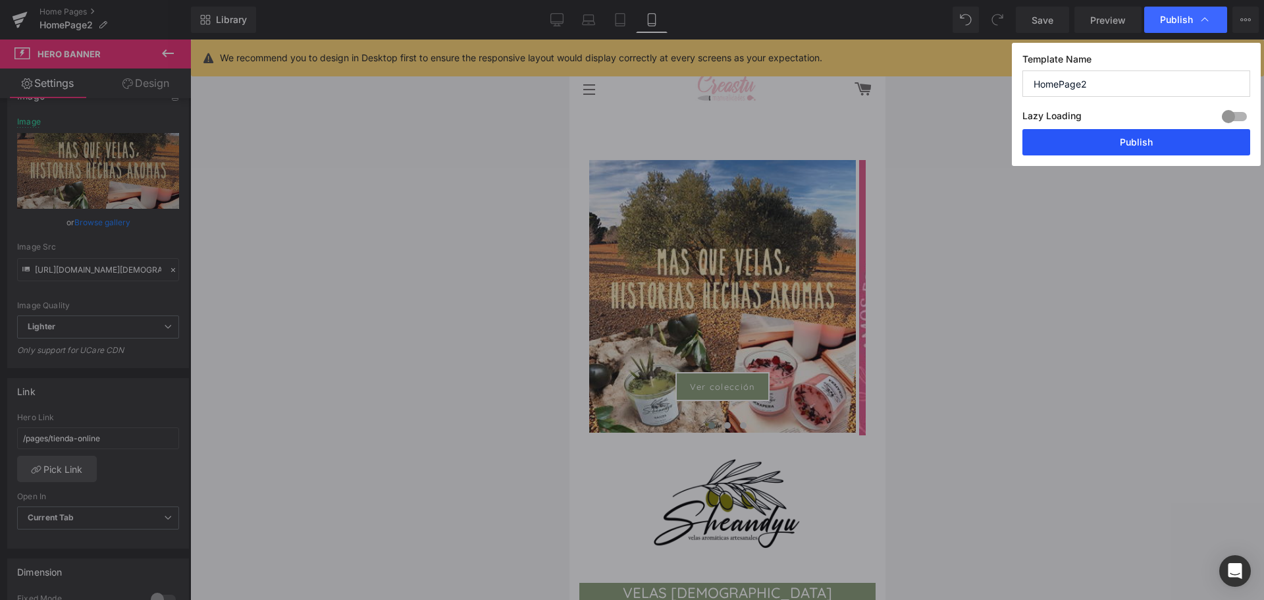
click at [1153, 137] on button "Publish" at bounding box center [1136, 142] width 228 height 26
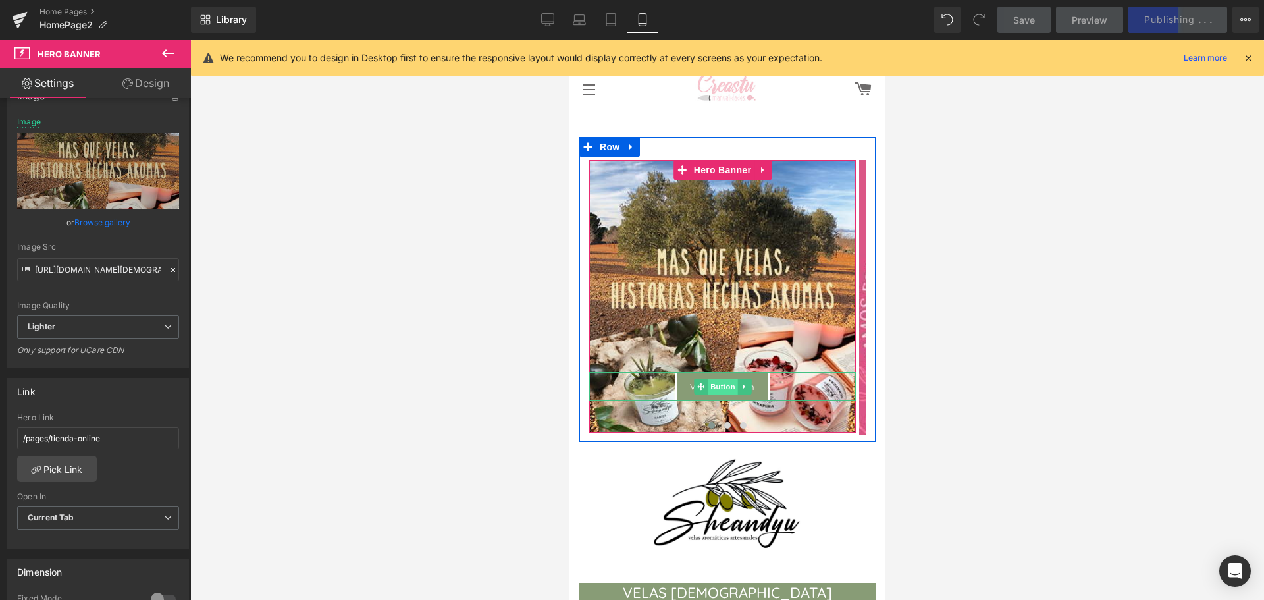
click at [719, 387] on span "Button" at bounding box center [722, 387] width 30 height 16
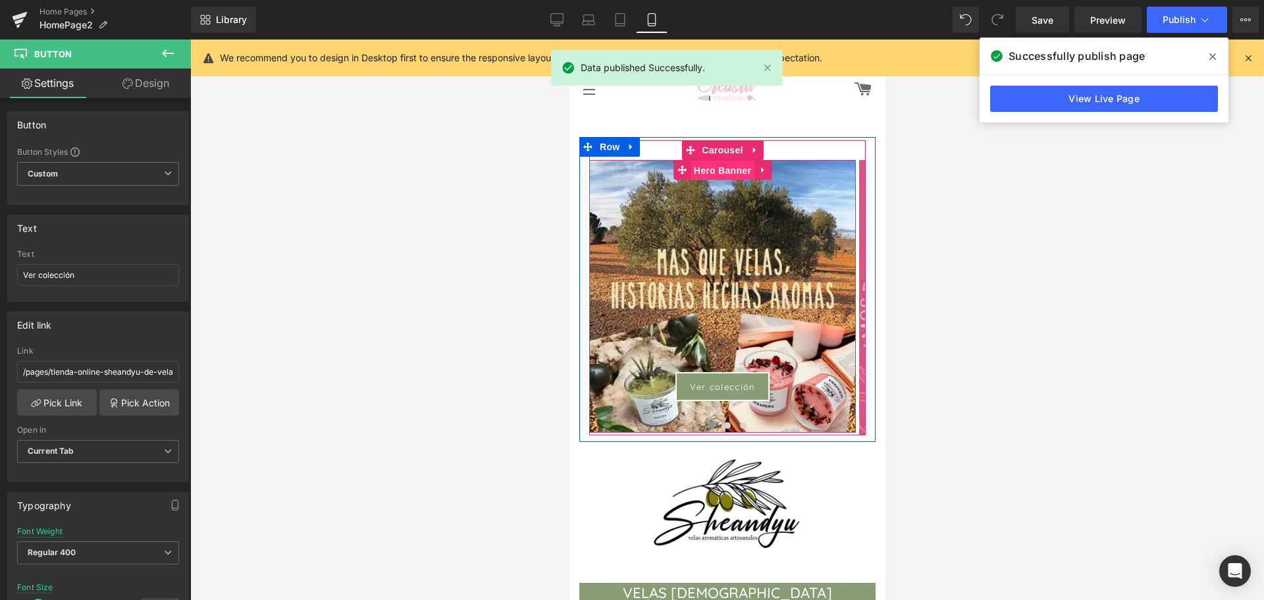
drag, startPoint x: 717, startPoint y: 178, endPoint x: 1087, endPoint y: 319, distance: 396.5
click at [717, 178] on span "Hero Banner" at bounding box center [722, 171] width 64 height 20
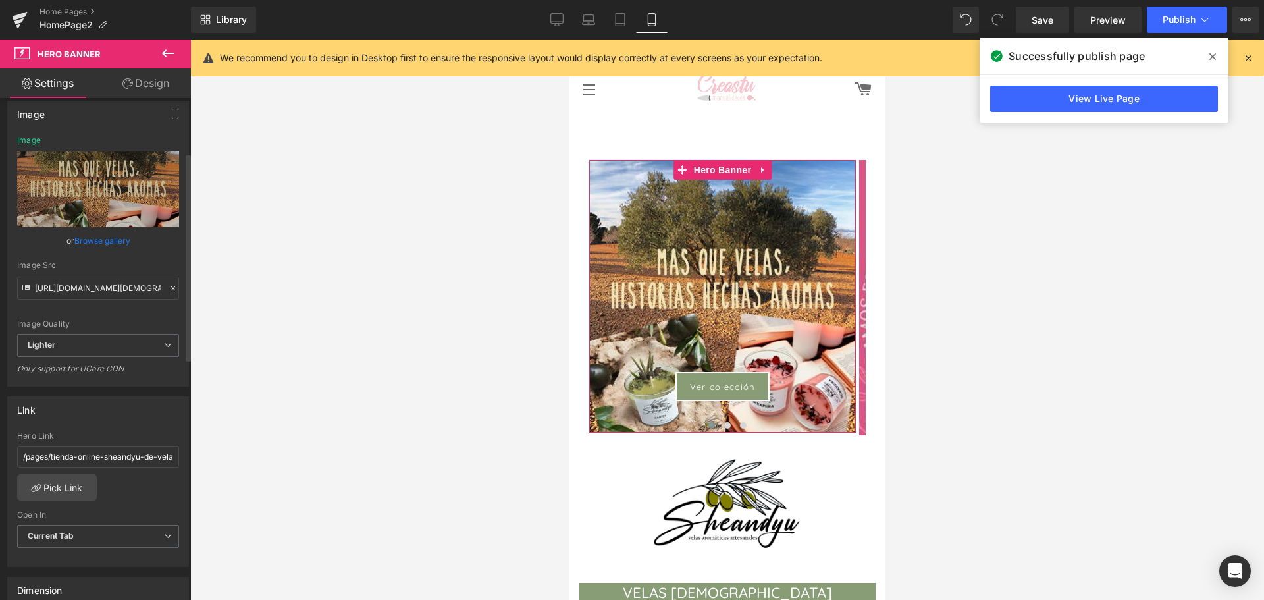
scroll to position [132, 0]
